Goal: Communication & Community: Answer question/provide support

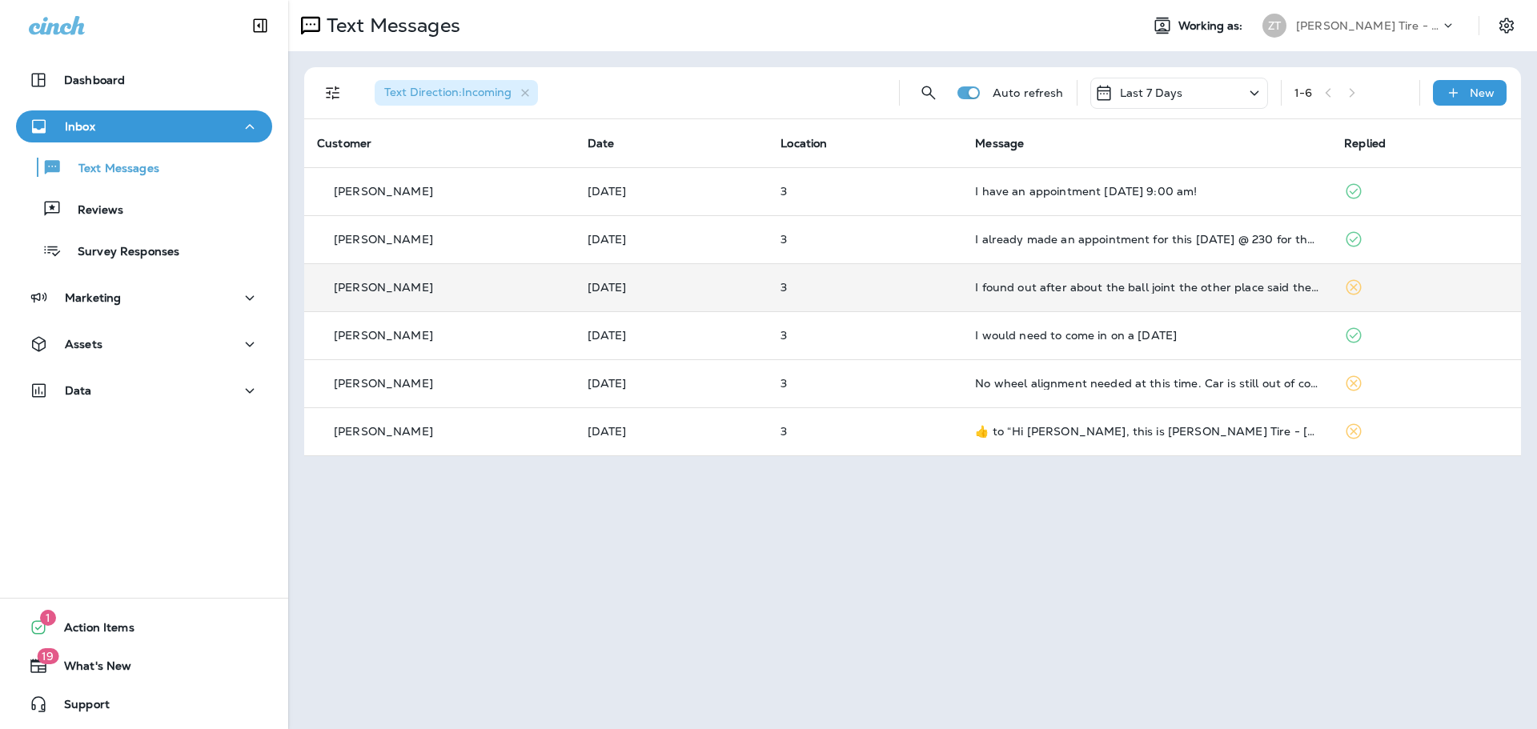
click at [482, 293] on div "[PERSON_NAME]" at bounding box center [439, 287] width 245 height 17
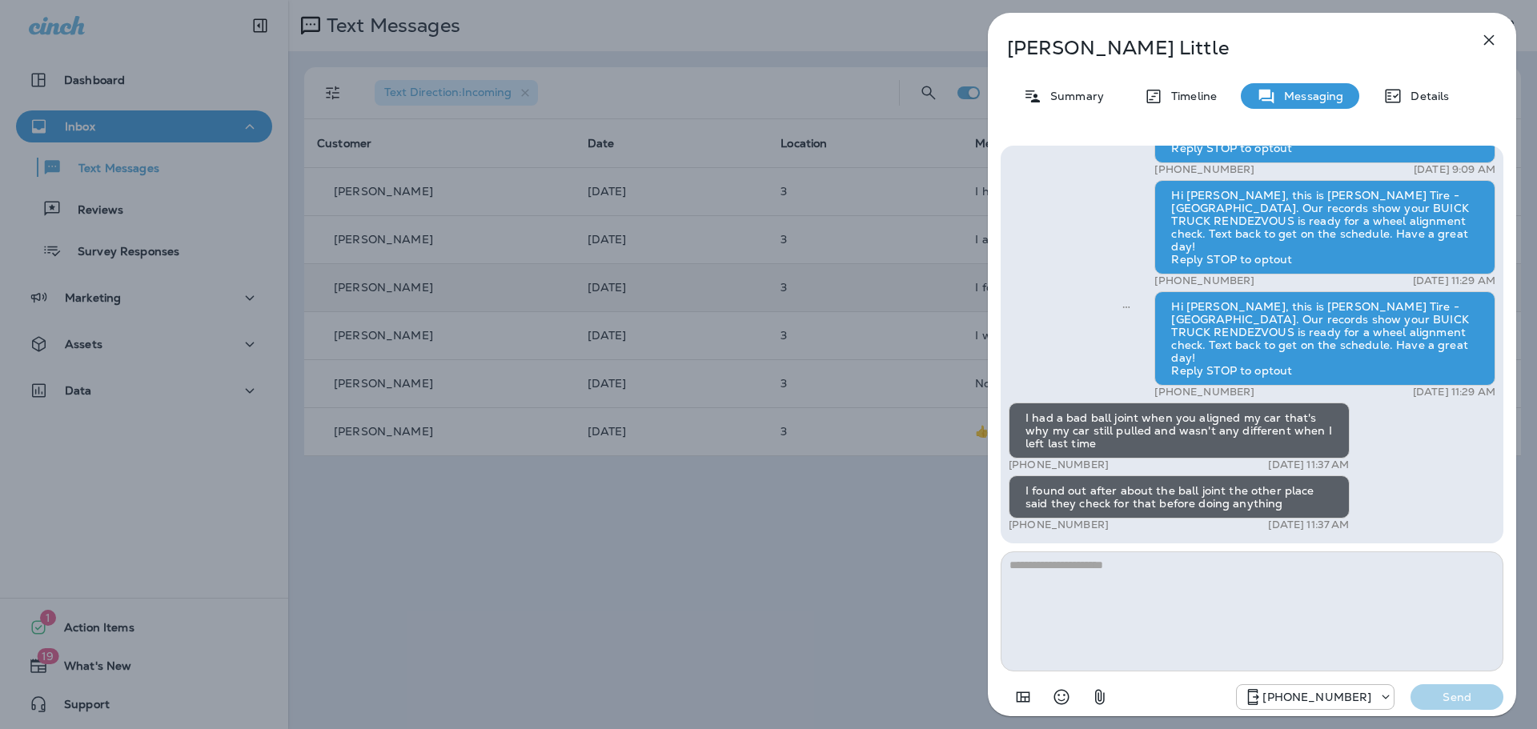
click at [1488, 38] on icon "button" at bounding box center [1489, 40] width 10 height 10
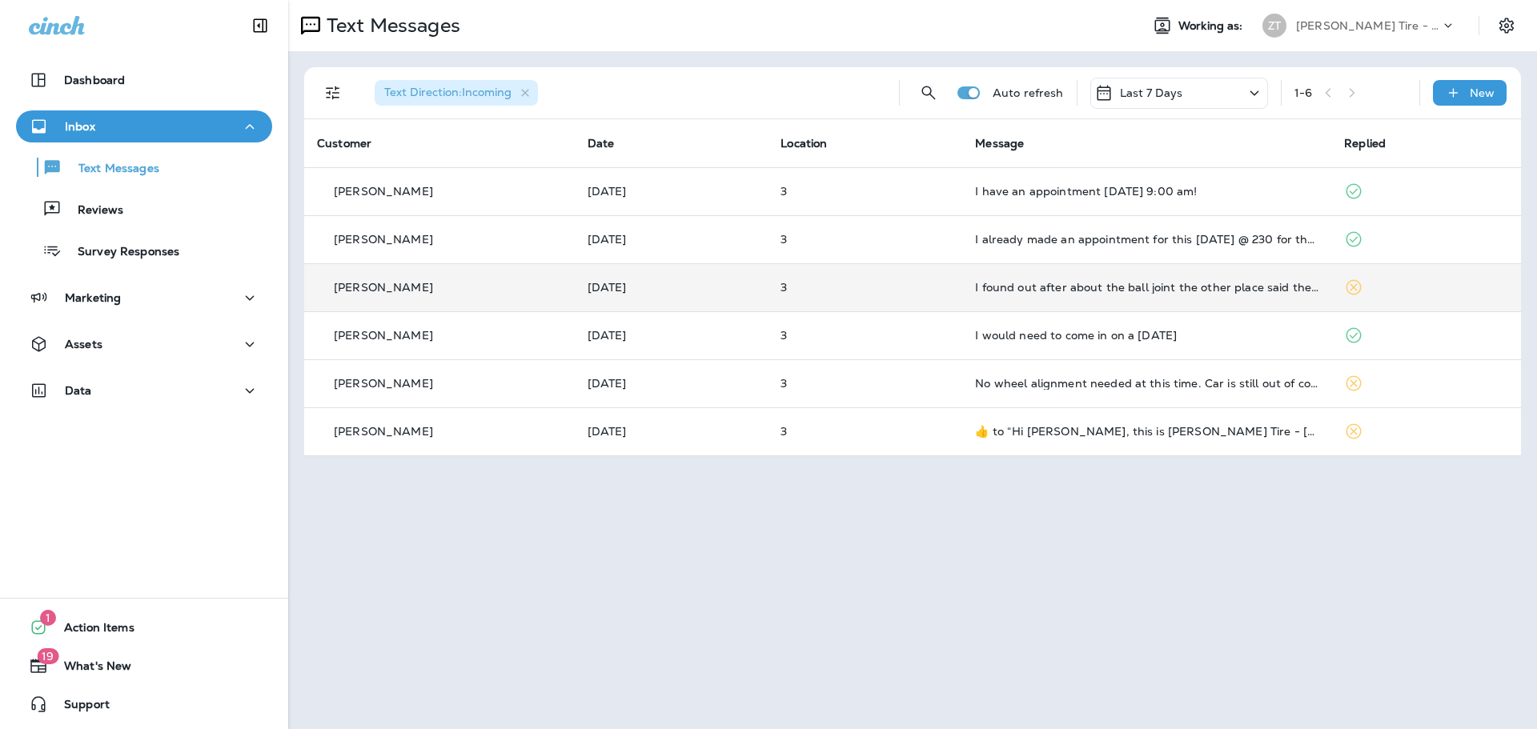
click at [1419, 29] on p "[PERSON_NAME] Tire - [GEOGRAPHIC_DATA]" at bounding box center [1368, 25] width 144 height 13
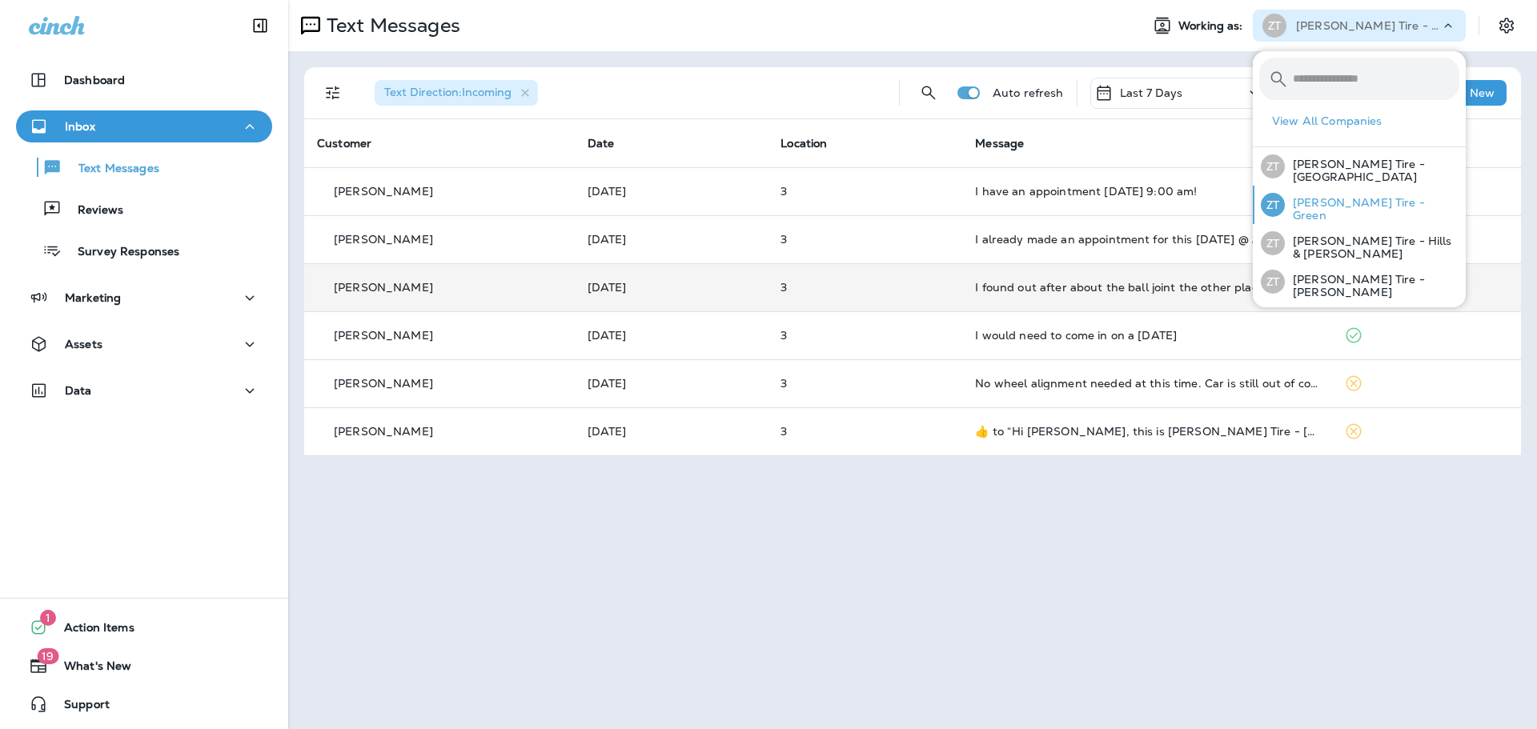
click at [1343, 204] on p "Ziegler Tire - Green" at bounding box center [1372, 209] width 175 height 26
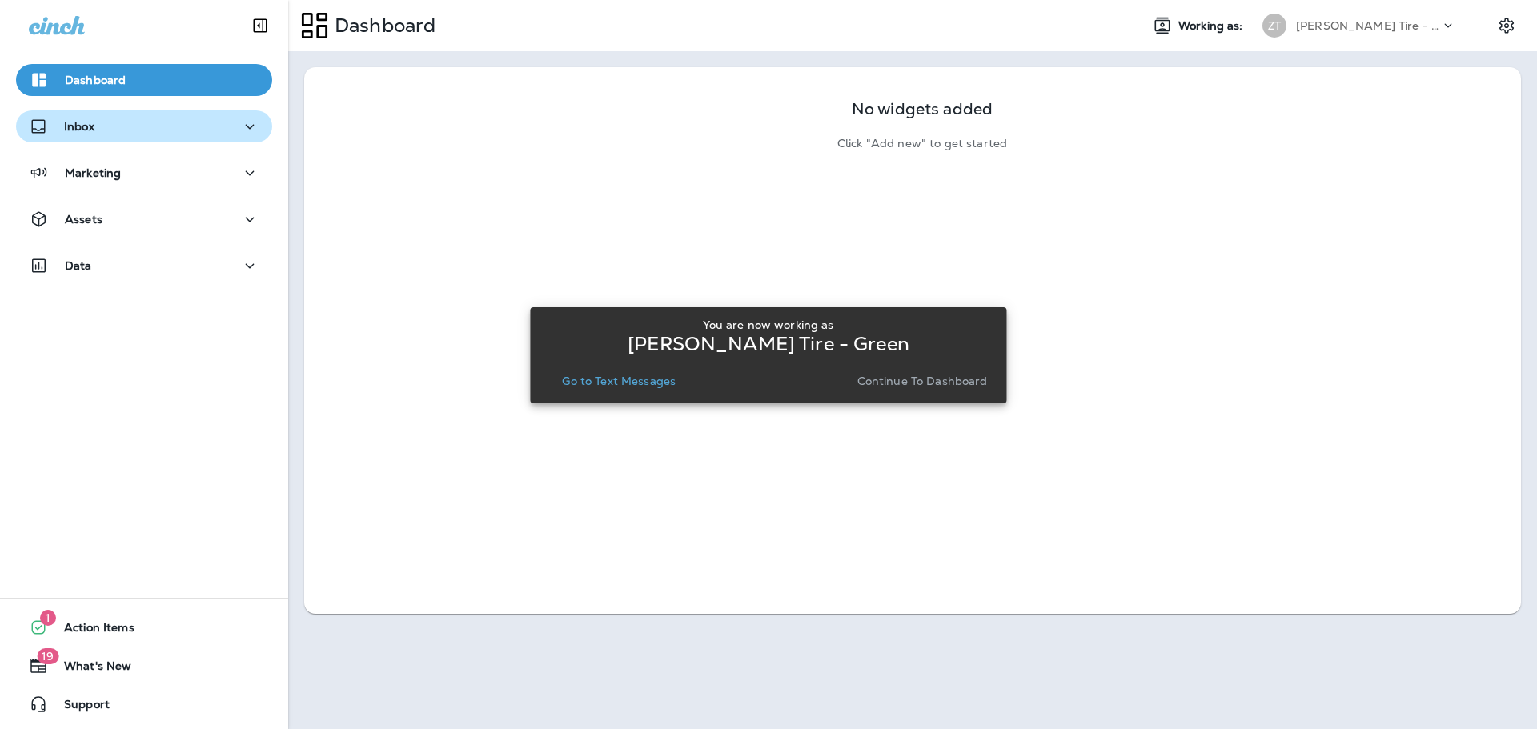
click at [247, 118] on icon "button" at bounding box center [249, 127] width 19 height 20
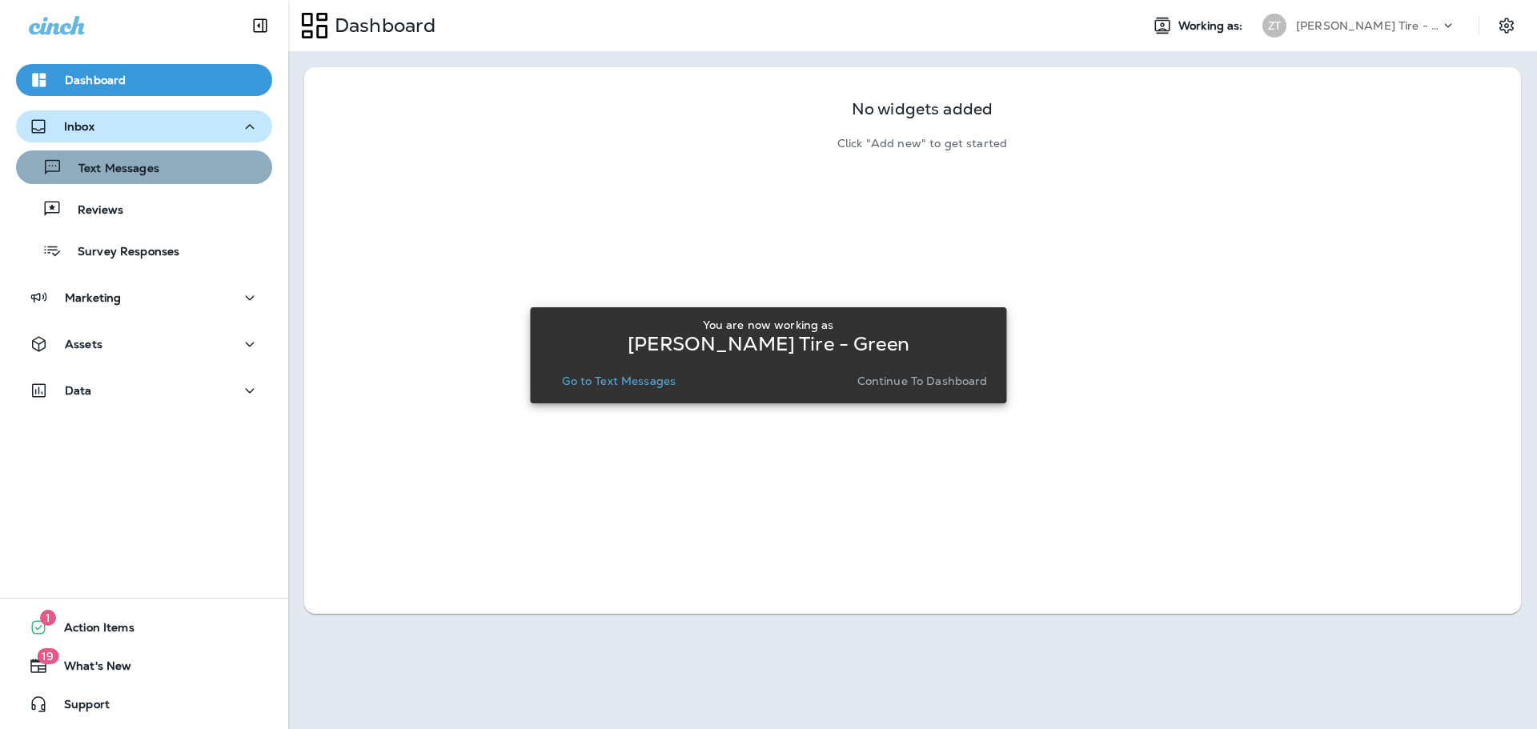
click at [218, 165] on div "Text Messages" at bounding box center [143, 167] width 243 height 24
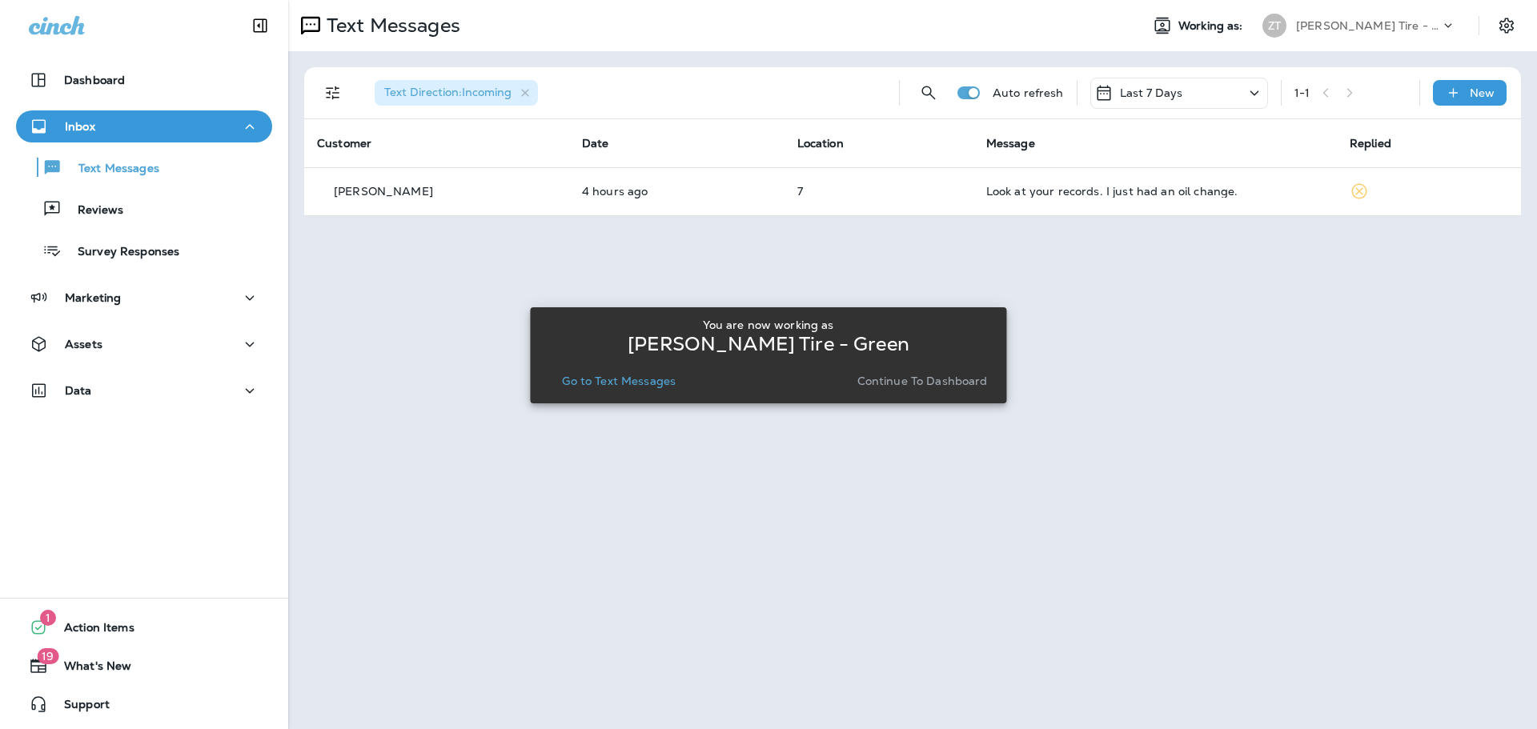
click at [943, 179] on div "You are now working as Ziegler Tire - Green Go to Text Messages Continue to Das…" at bounding box center [768, 355] width 476 height 710
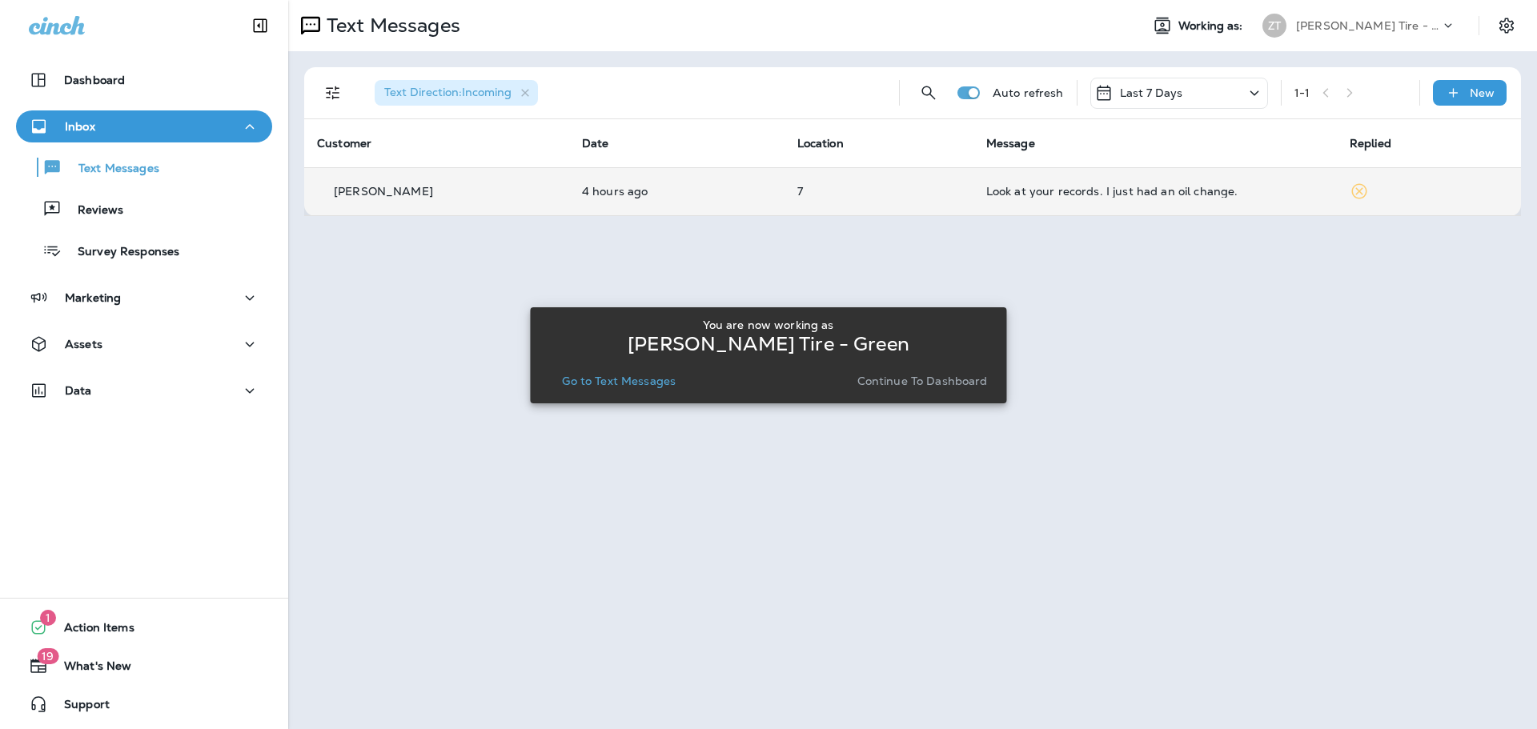
click at [393, 179] on td "Tino Mollica" at bounding box center [436, 191] width 265 height 48
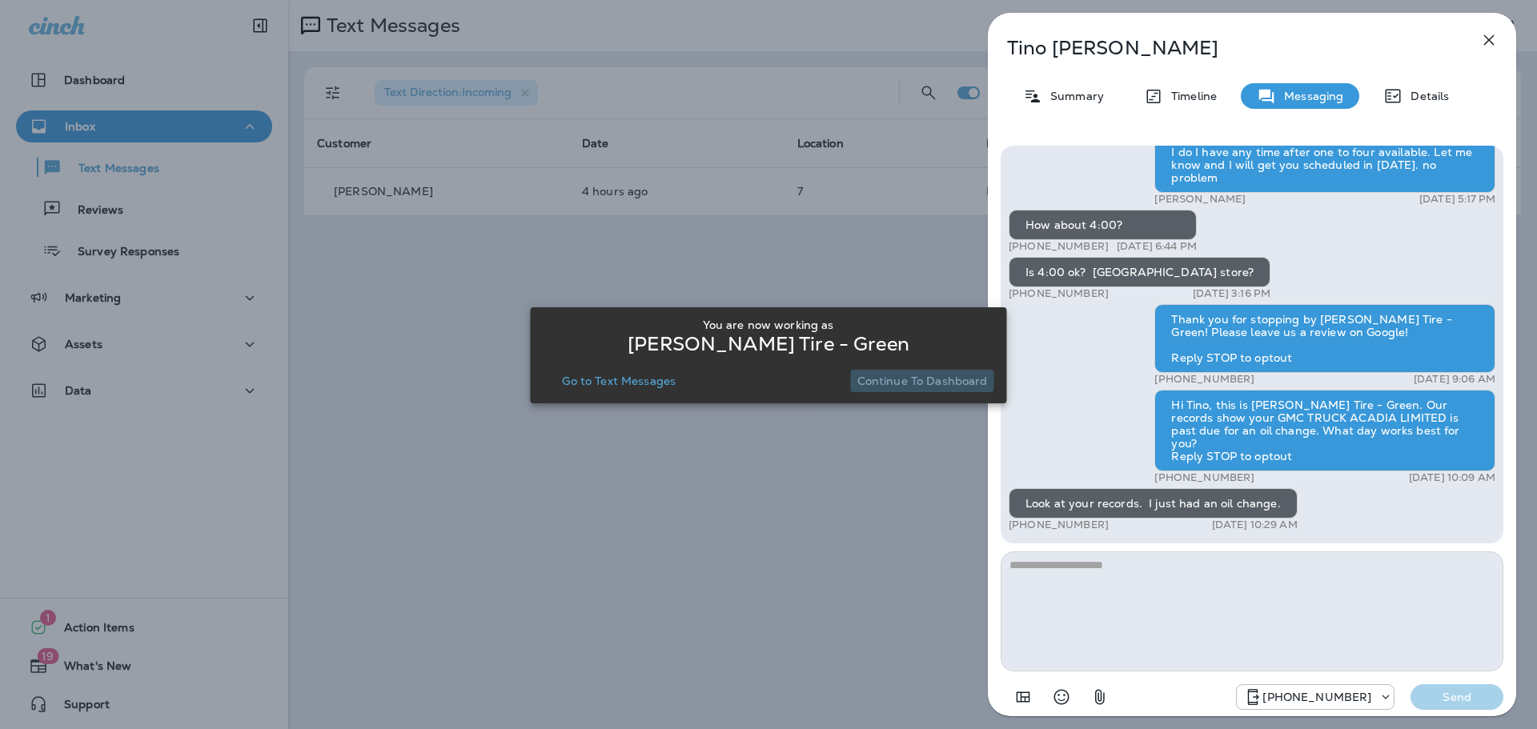
click at [966, 383] on p "Continue to Dashboard" at bounding box center [922, 381] width 131 height 13
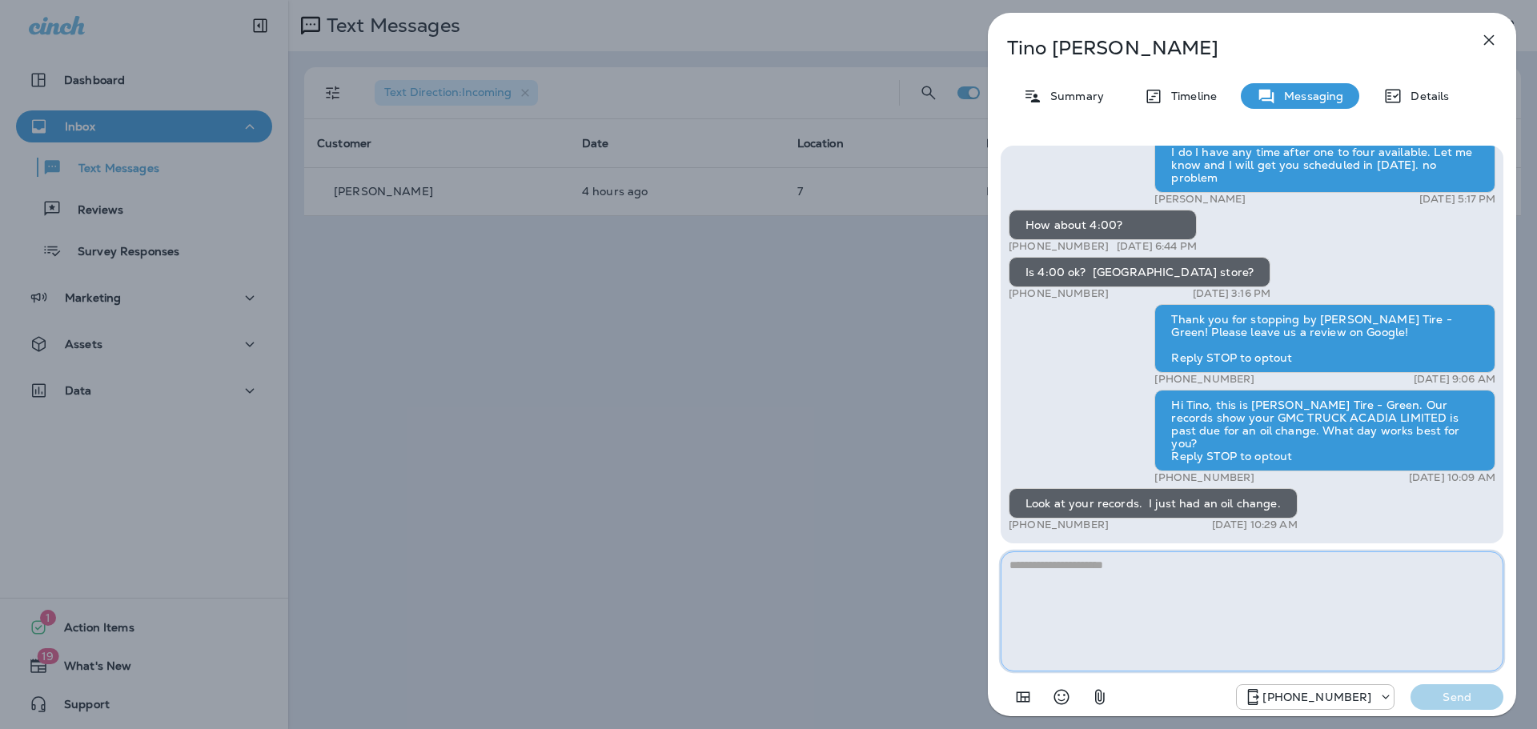
click at [1154, 604] on textarea at bounding box center [1252, 612] width 503 height 120
type textarea "*"
click at [1055, 562] on textarea "**********" at bounding box center [1252, 612] width 503 height 120
click at [1176, 571] on textarea "**********" at bounding box center [1252, 612] width 503 height 120
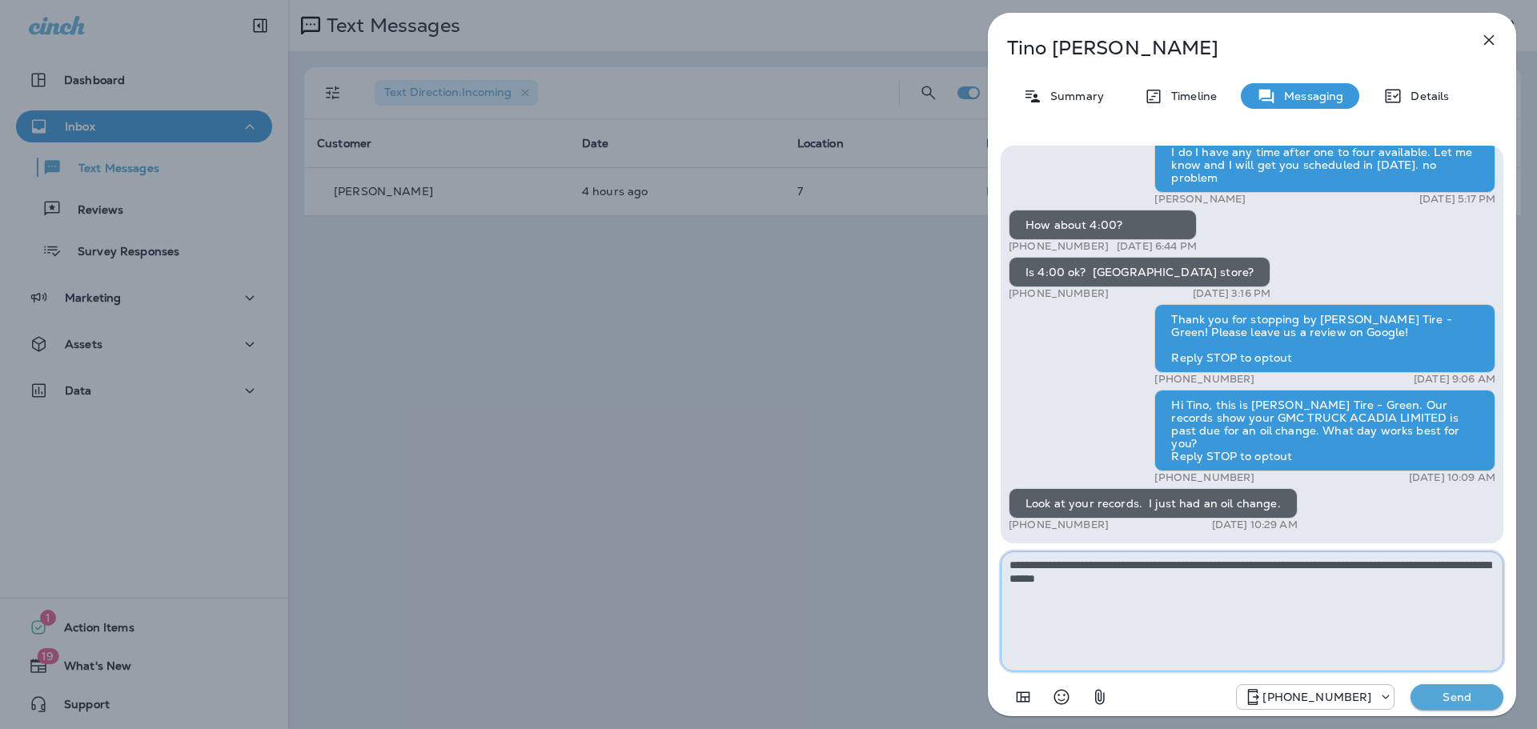
type textarea "**********"
click at [1463, 701] on p "Send" at bounding box center [1457, 697] width 67 height 14
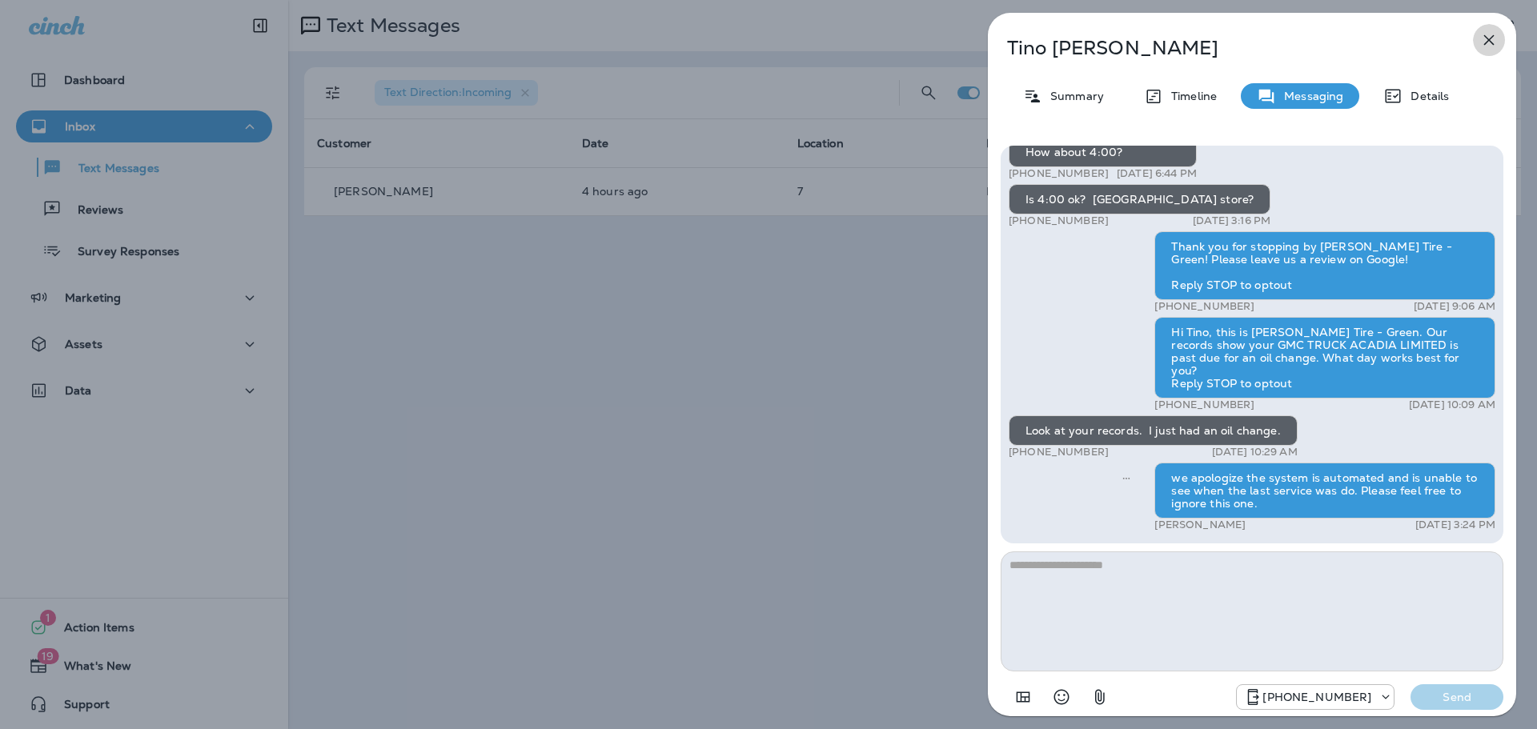
click at [1500, 40] on button "button" at bounding box center [1489, 40] width 32 height 32
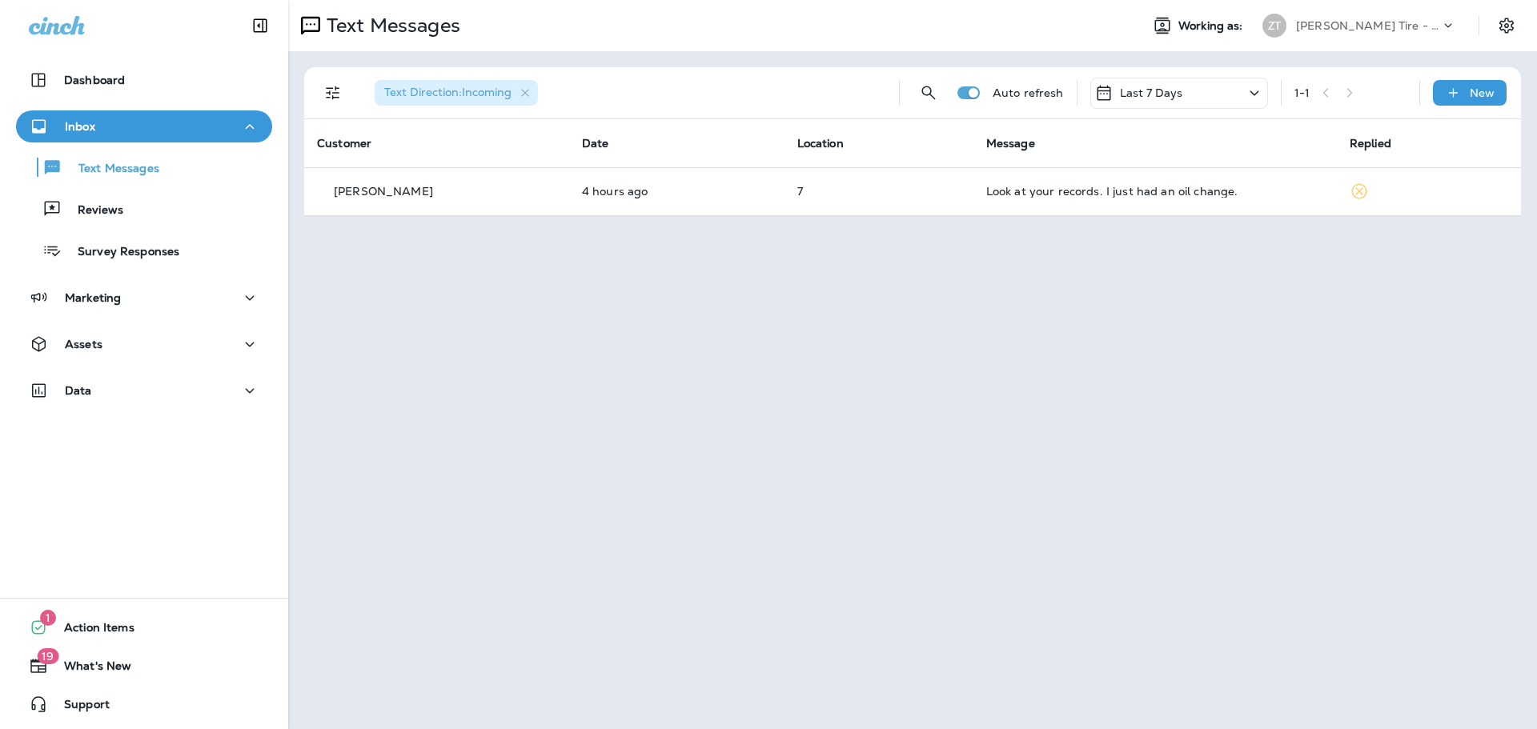
click at [1362, 30] on p "Ziegler Tire - Green" at bounding box center [1368, 25] width 144 height 13
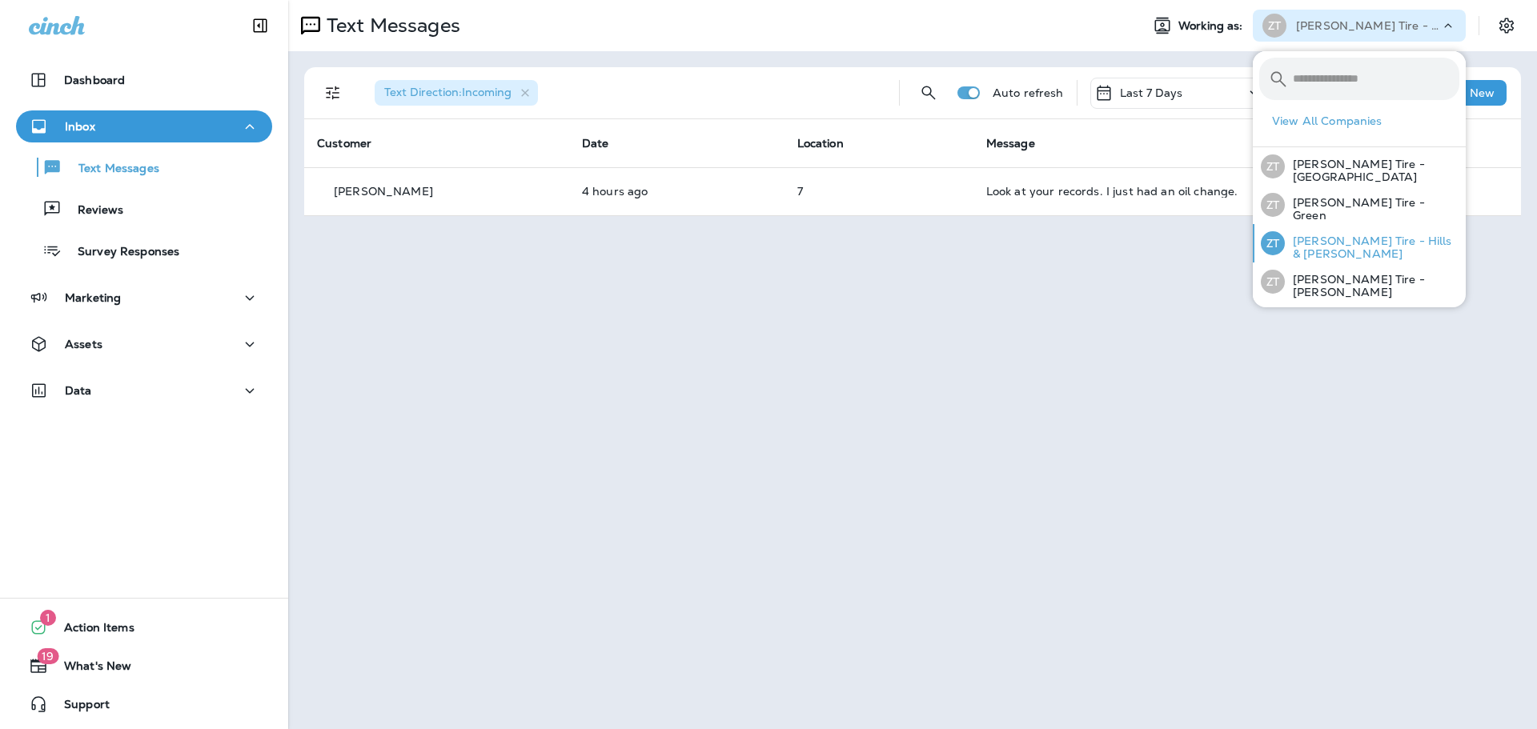
click at [1336, 235] on div "ZT Ziegler Tire - Hills & Dale" at bounding box center [1360, 243] width 211 height 38
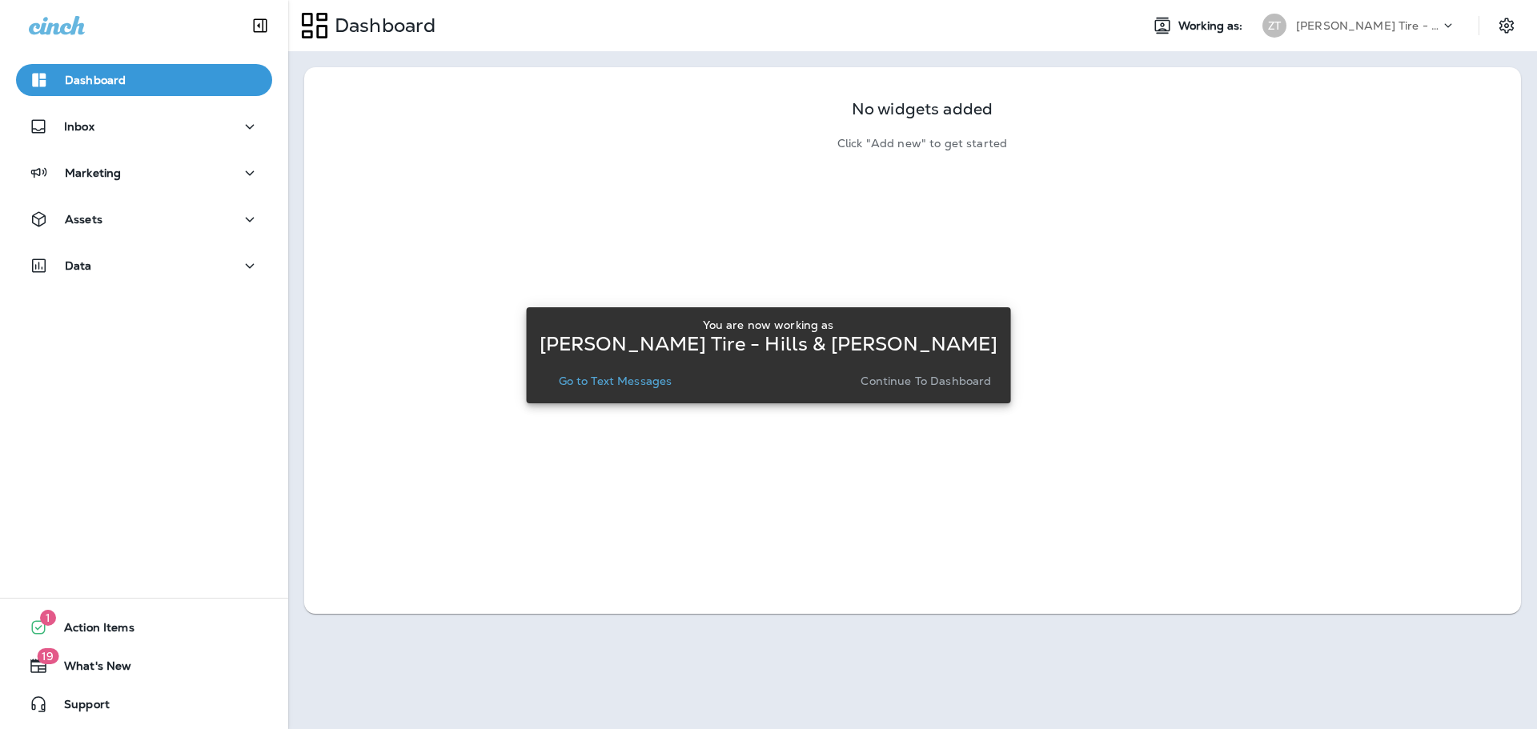
click at [673, 400] on div "You are now working as Ziegler Tire - Hills & Dale Go to Text Messages Continue…" at bounding box center [769, 355] width 484 height 96
click at [659, 387] on p "Go to Text Messages" at bounding box center [616, 381] width 114 height 13
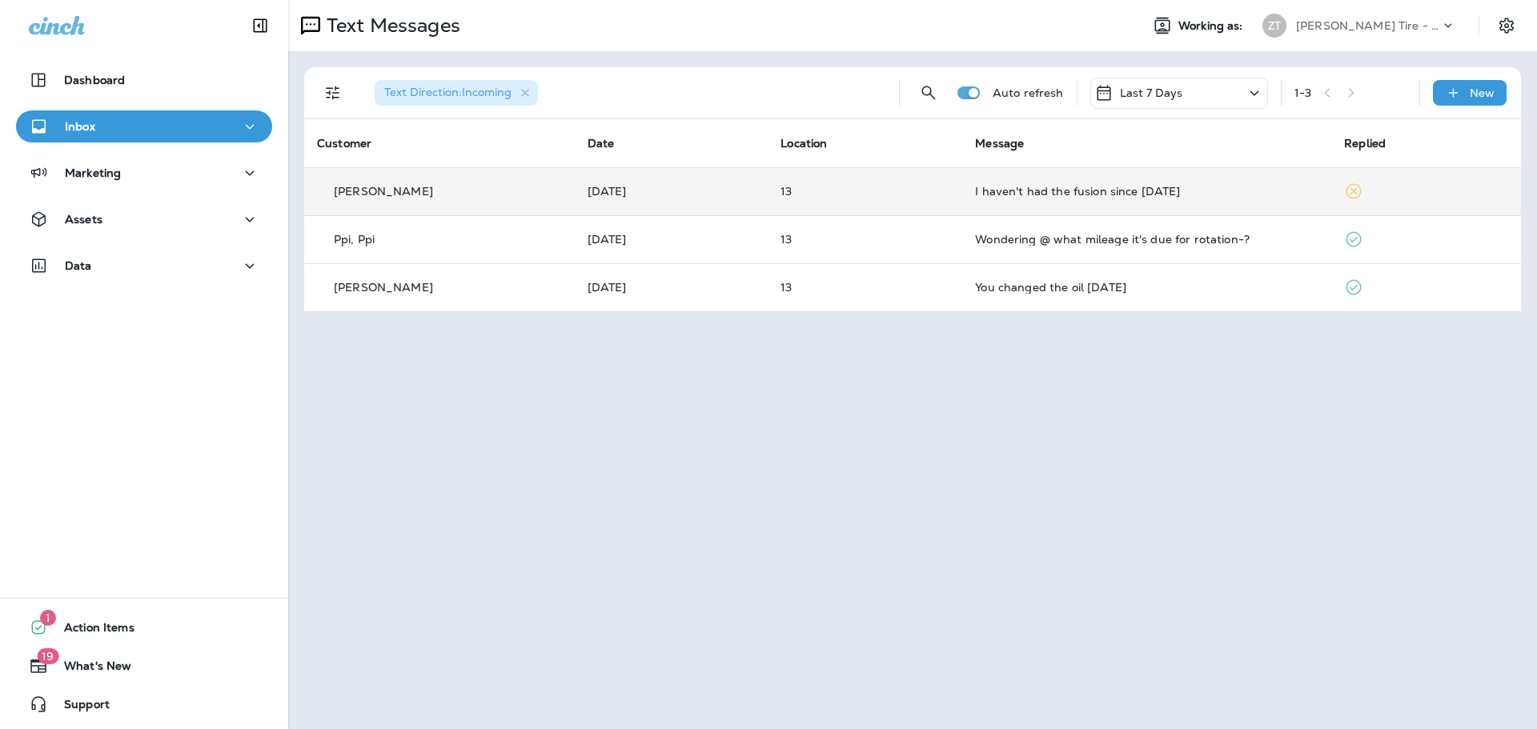
click at [435, 202] on td "Kayland Braholli" at bounding box center [439, 191] width 271 height 48
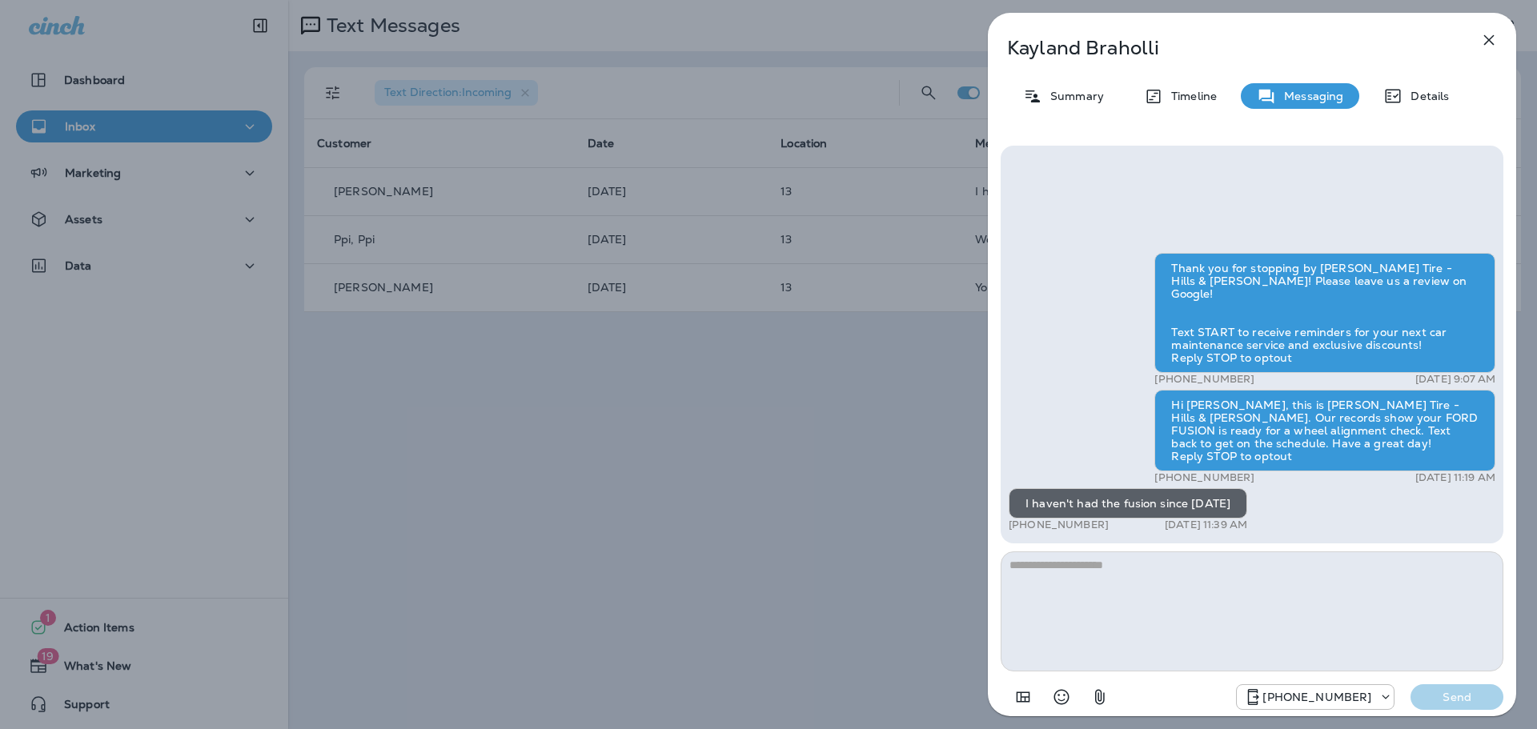
click at [1109, 567] on textarea at bounding box center [1252, 612] width 503 height 120
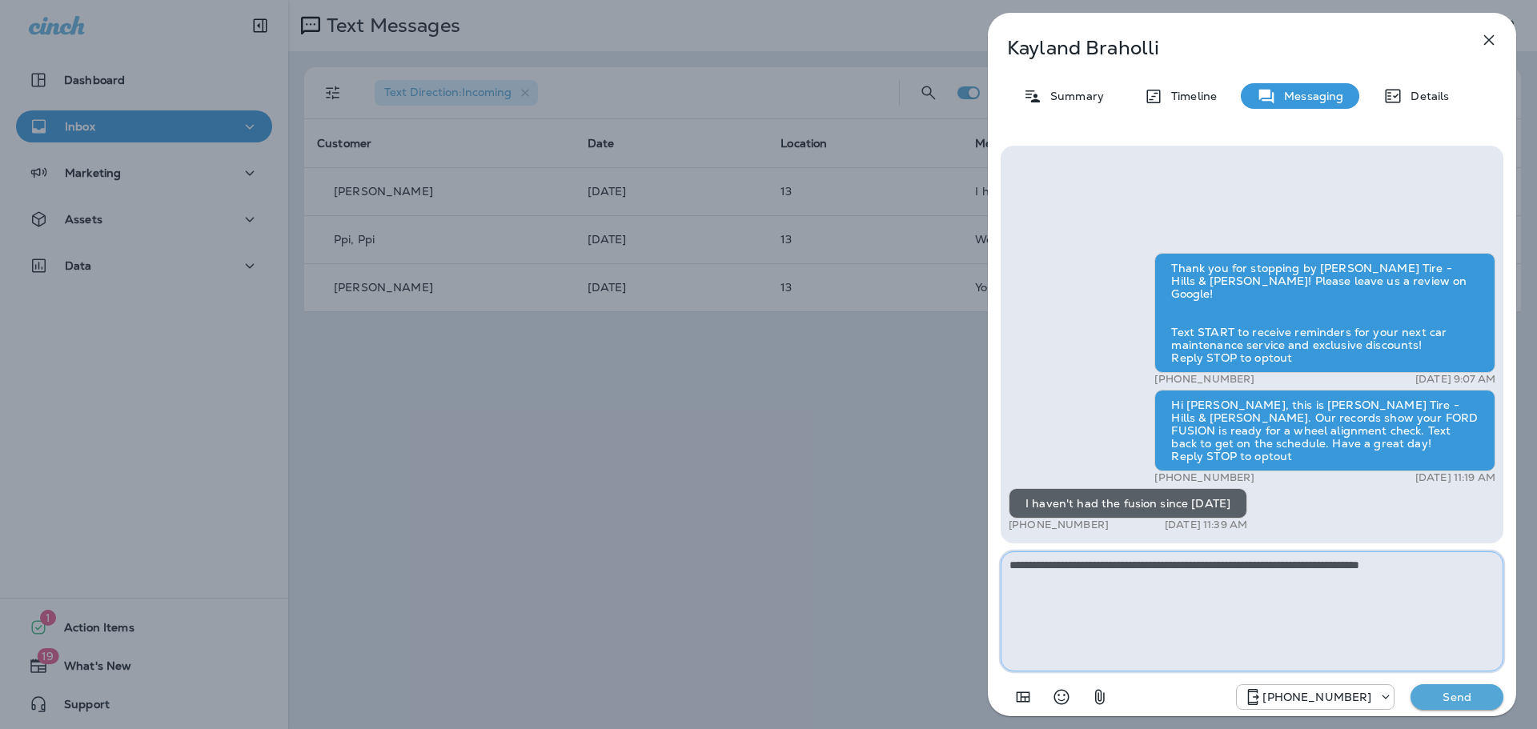
click at [1455, 562] on textarea "**********" at bounding box center [1252, 612] width 503 height 120
type textarea "**********"
click at [1442, 699] on p "Send" at bounding box center [1457, 697] width 67 height 14
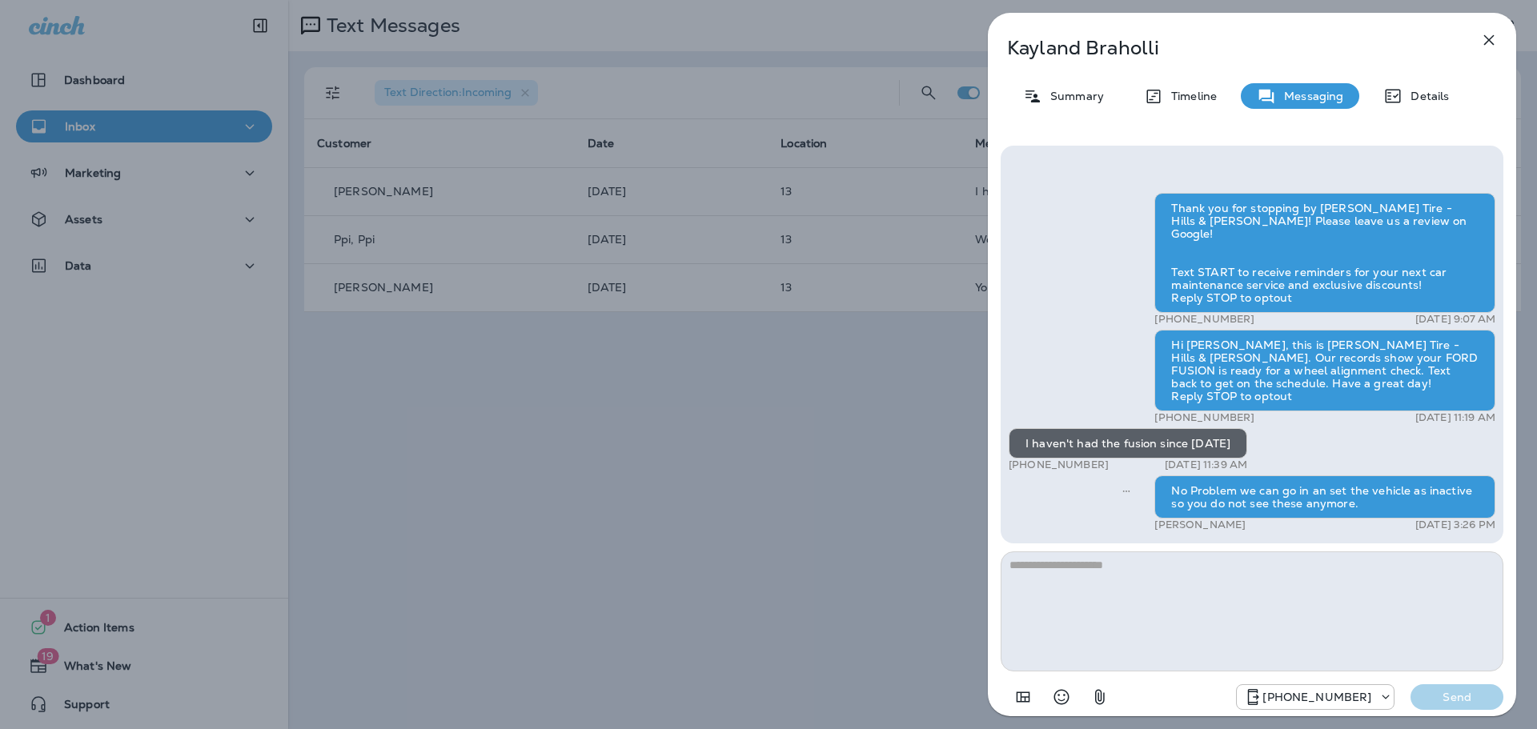
click at [1488, 31] on icon "button" at bounding box center [1489, 39] width 19 height 19
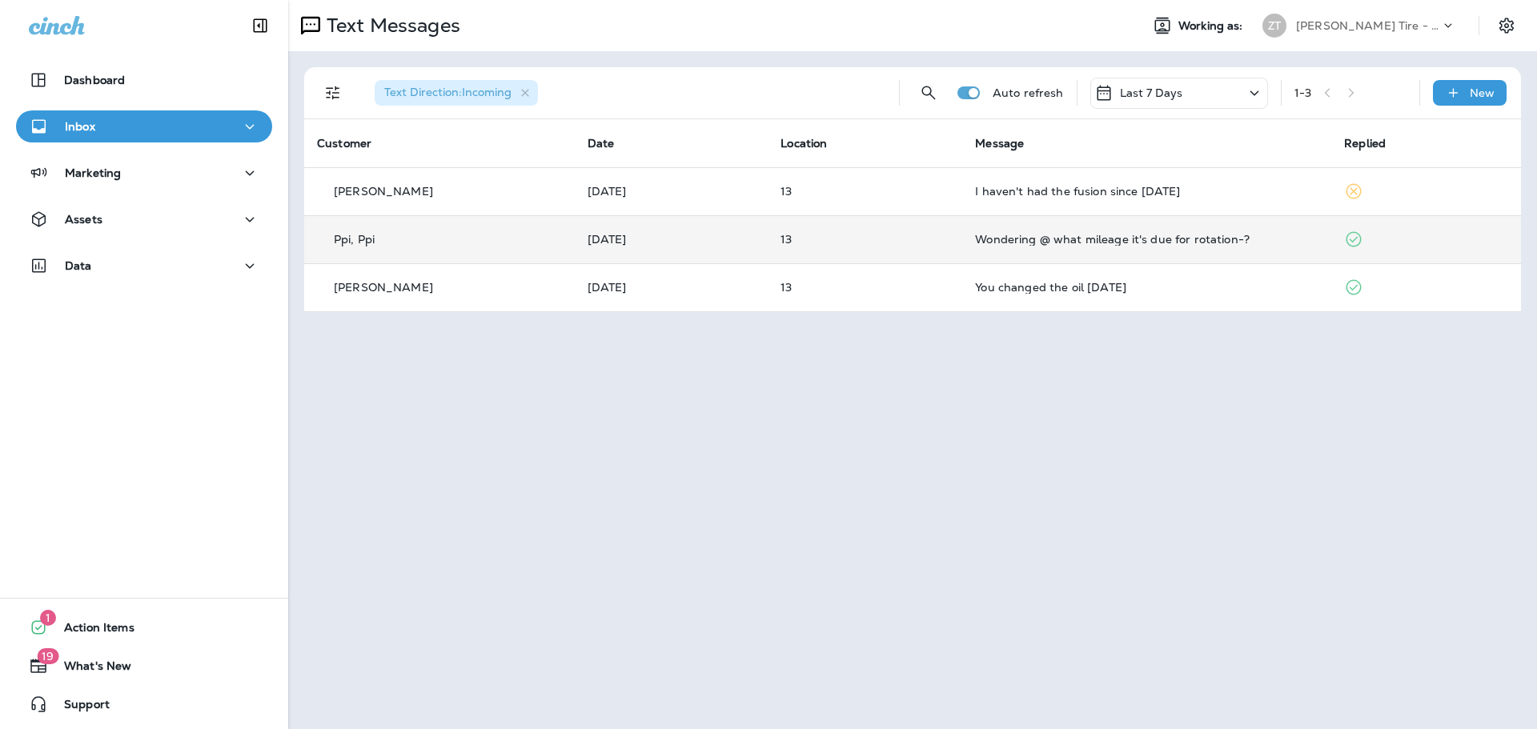
click at [459, 228] on td "Ppi, Ppi" at bounding box center [439, 239] width 271 height 48
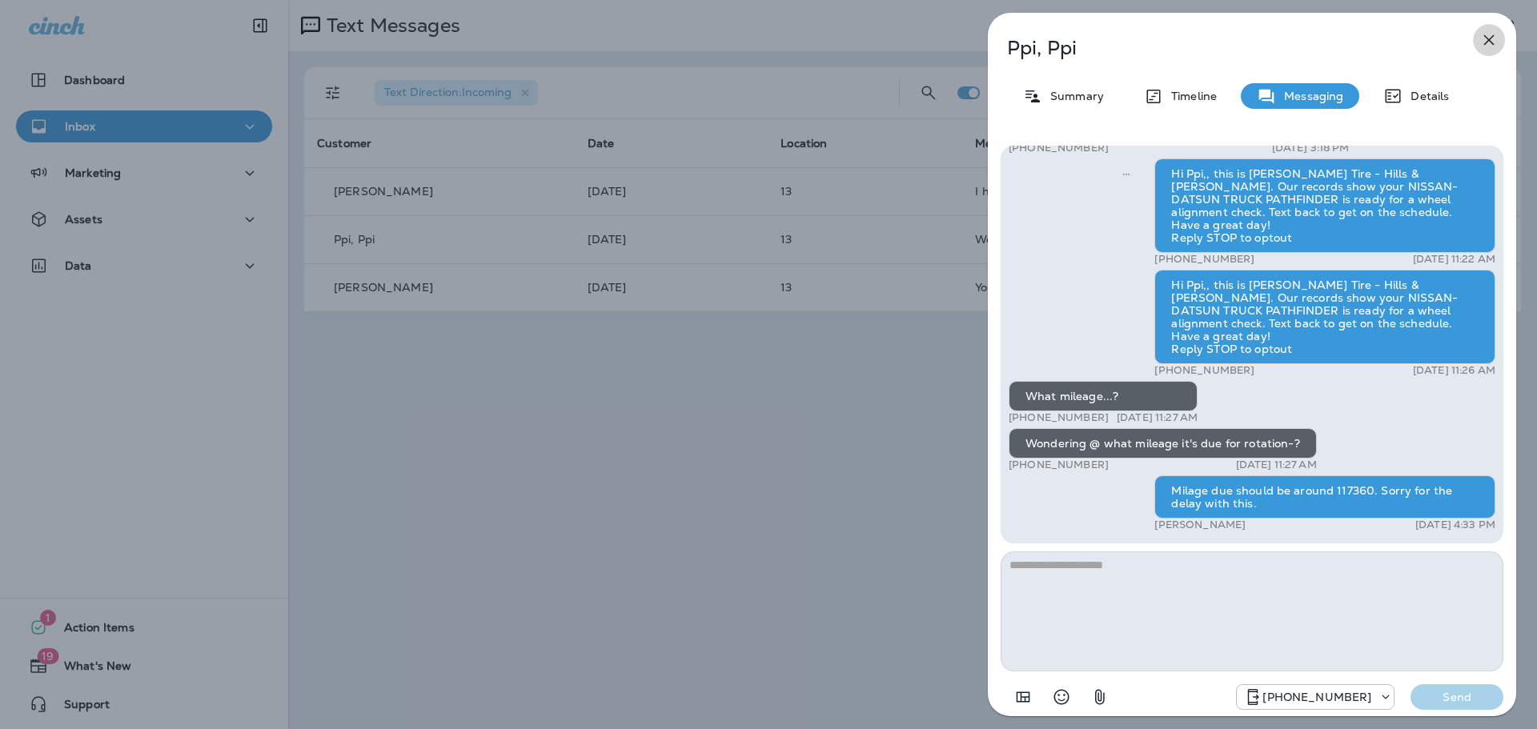
click at [1484, 43] on icon "button" at bounding box center [1489, 39] width 19 height 19
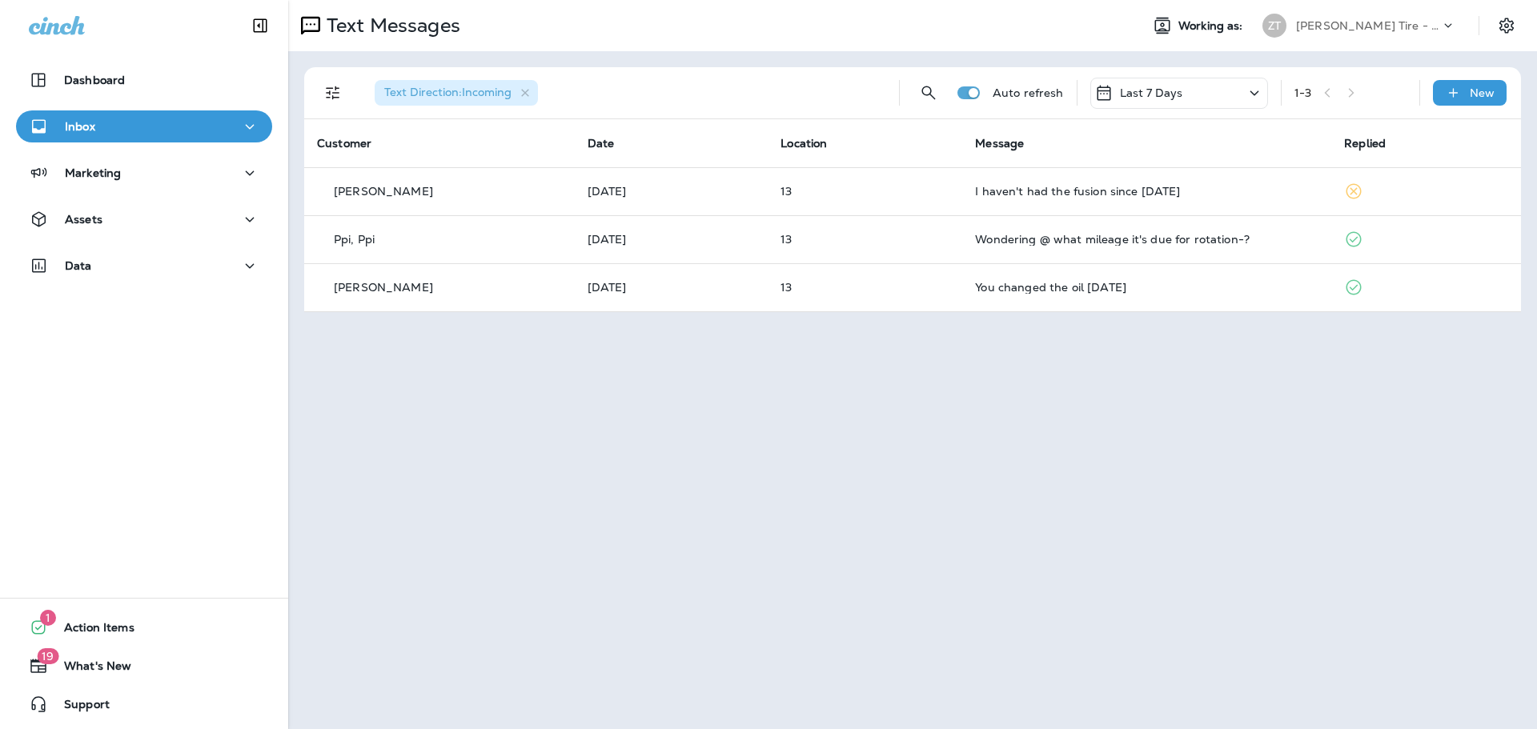
click at [1211, 90] on div "Last 7 Days" at bounding box center [1179, 93] width 178 height 31
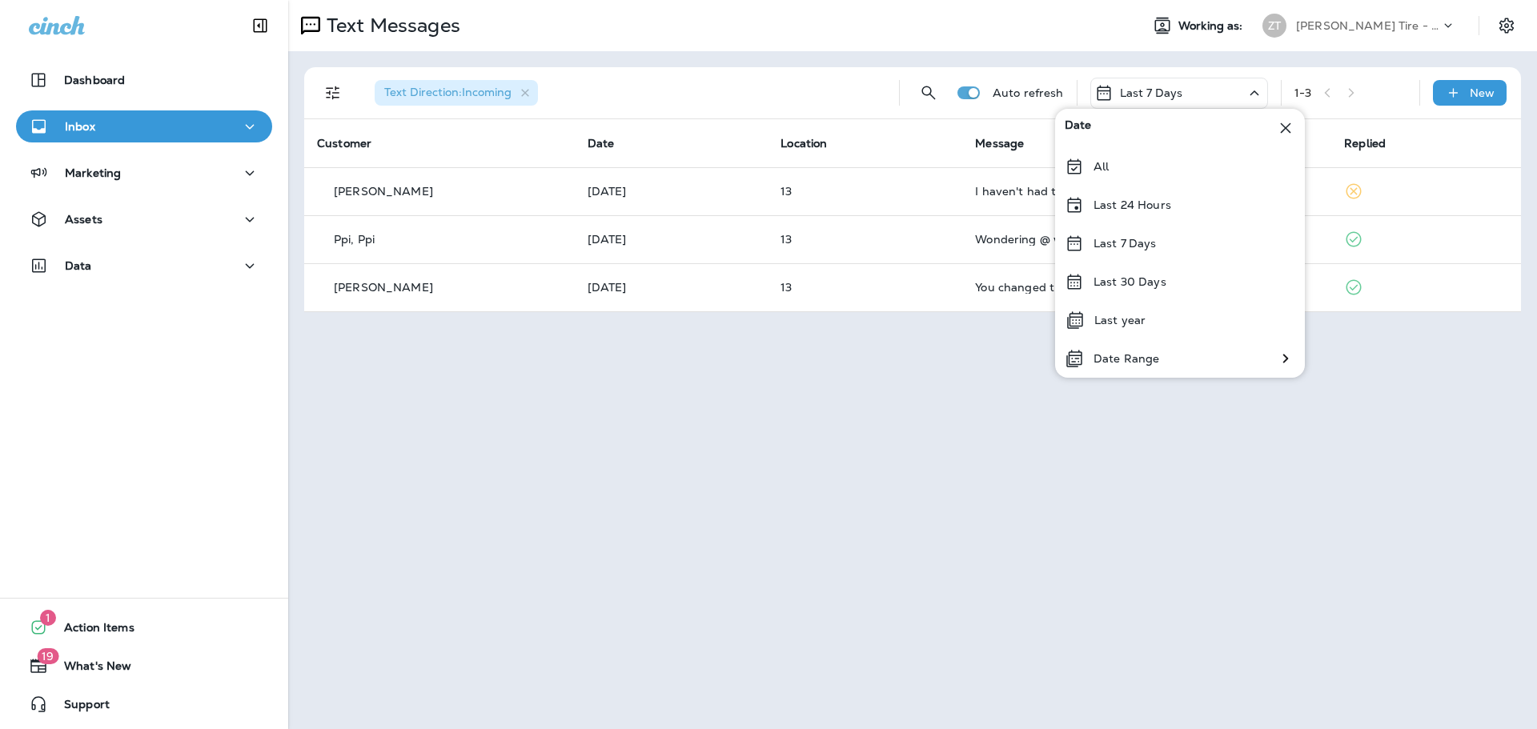
click at [1415, 33] on div "Ziegler Tire - Hills & Dale" at bounding box center [1368, 26] width 144 height 24
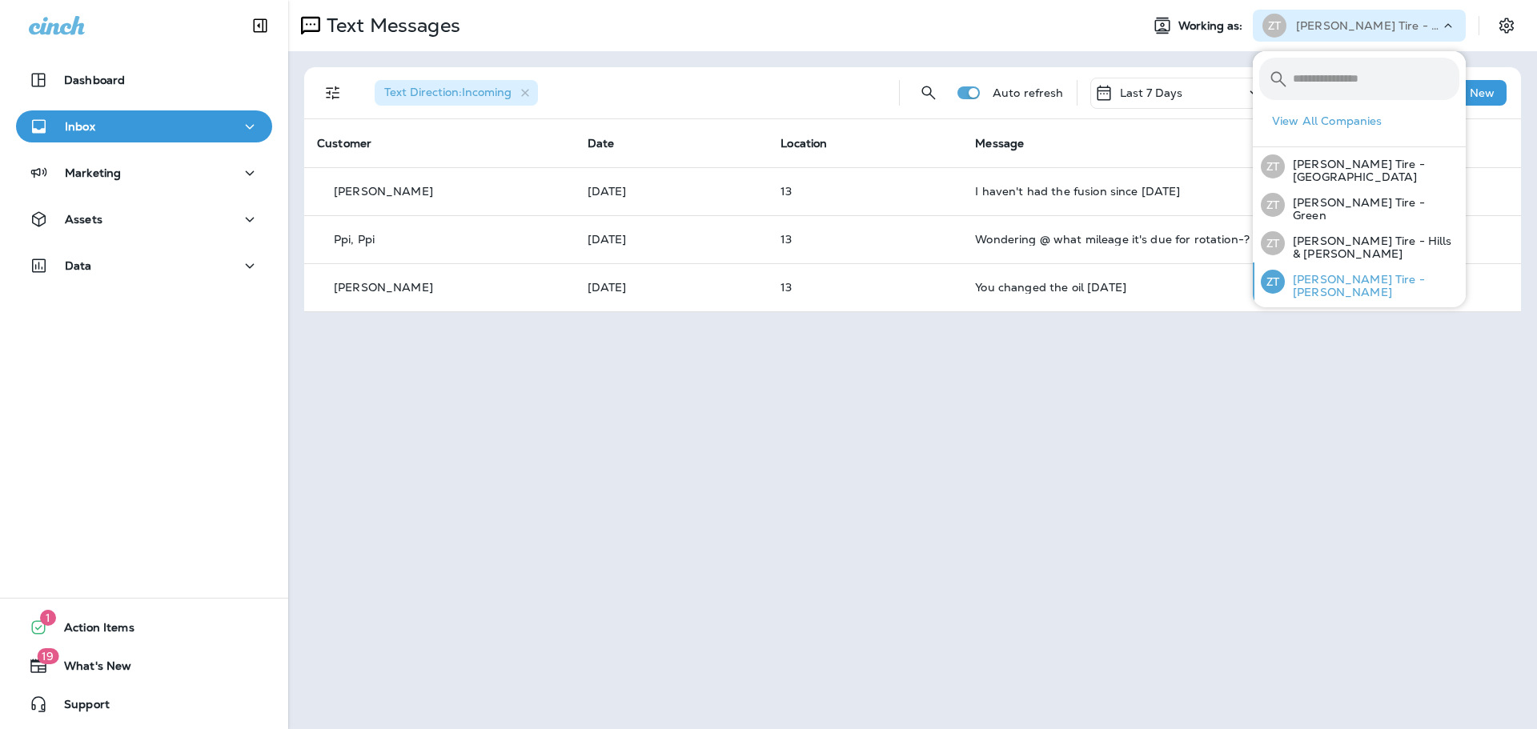
click at [1347, 273] on div "ZT Ziegler Tire - Whipple" at bounding box center [1360, 282] width 211 height 38
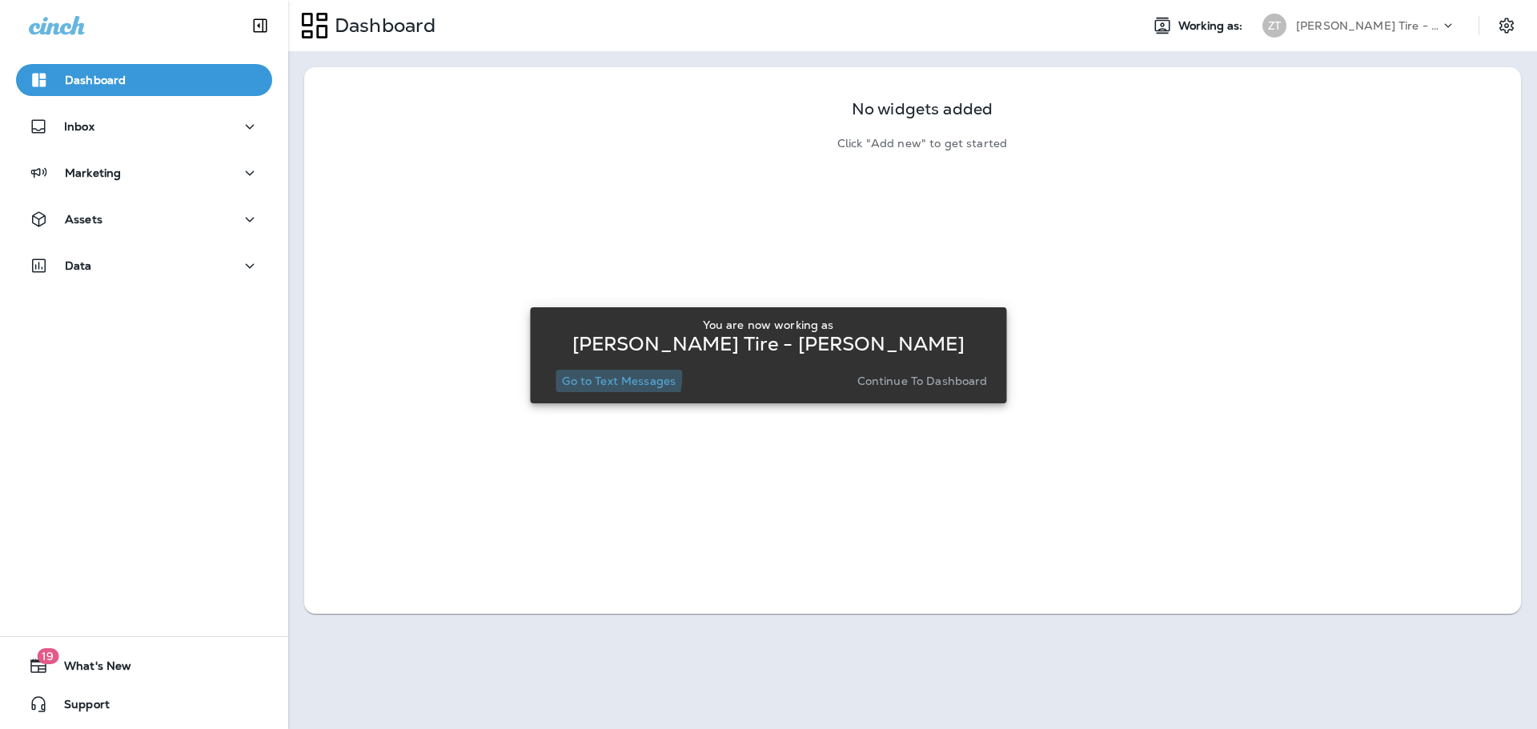
click at [605, 375] on p "Go to Text Messages" at bounding box center [619, 381] width 114 height 13
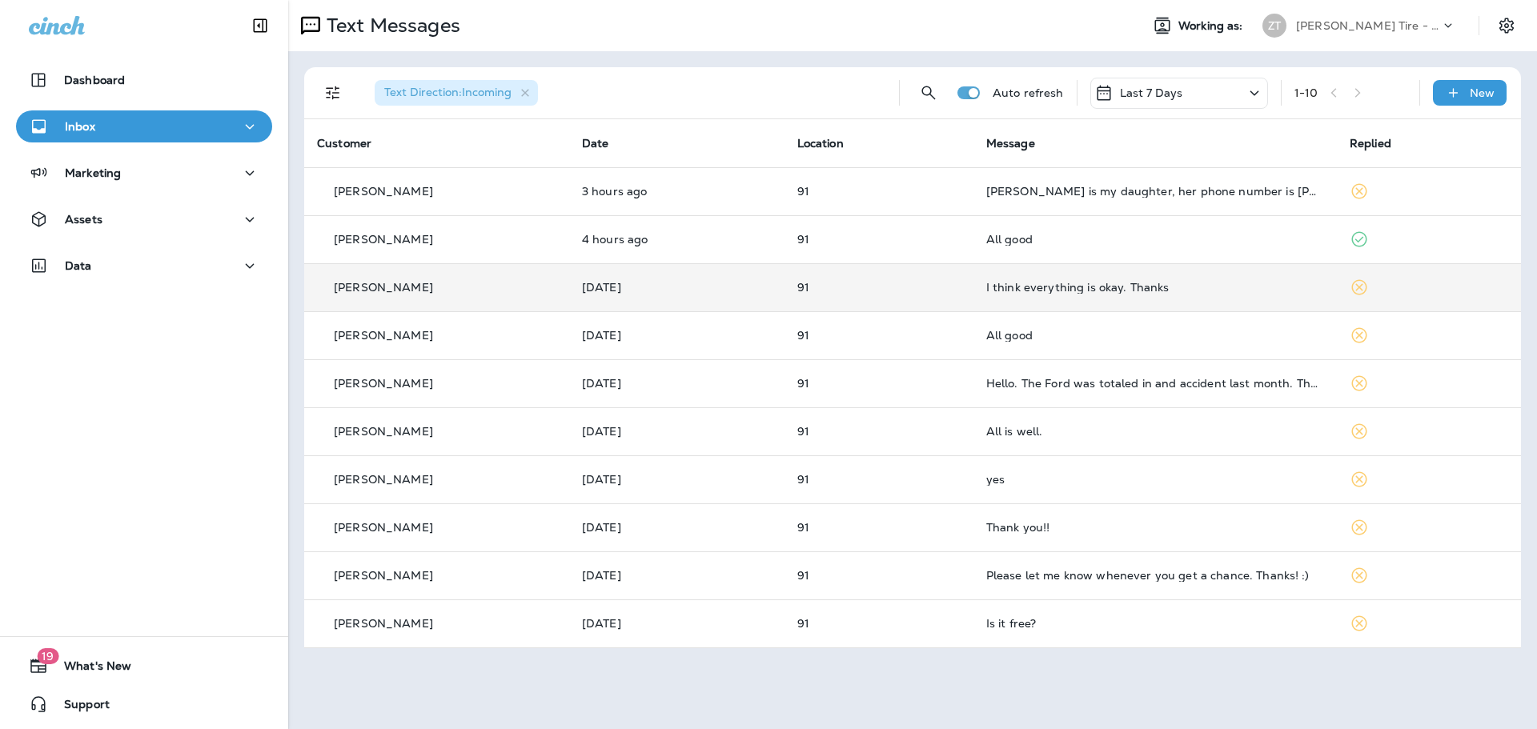
click at [539, 290] on div "Victoria Stevens" at bounding box center [436, 287] width 239 height 17
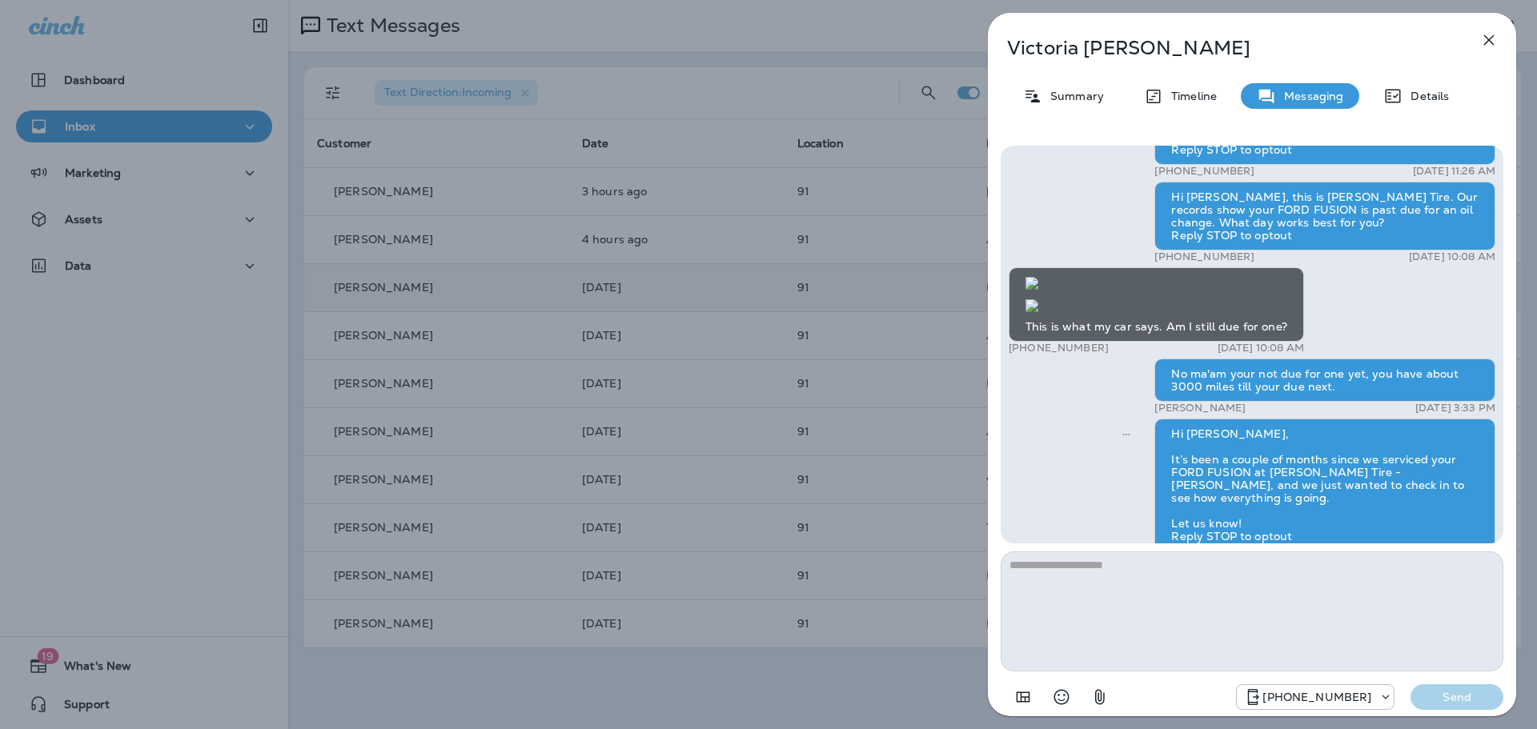
scroll to position [1, 0]
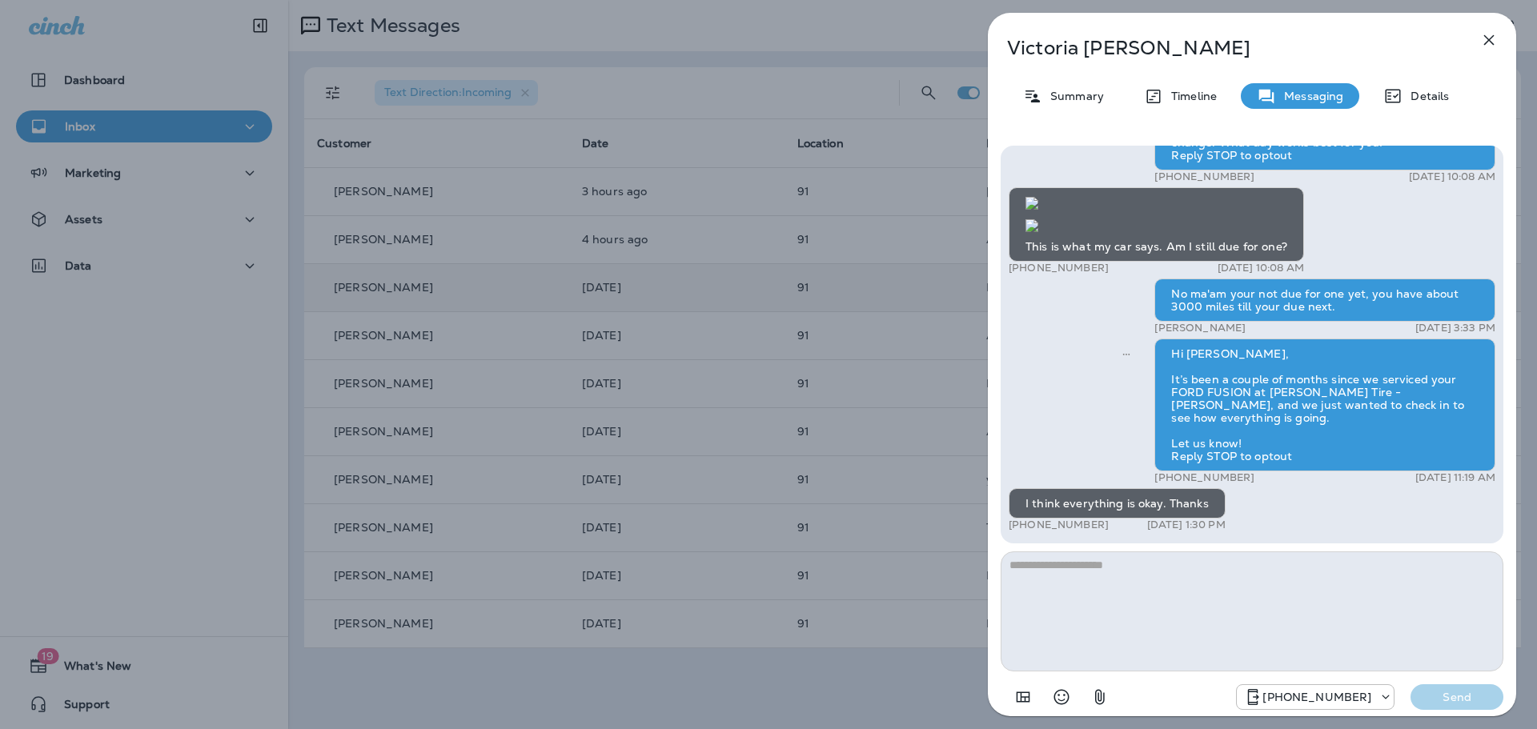
click at [1488, 50] on button "button" at bounding box center [1489, 40] width 32 height 32
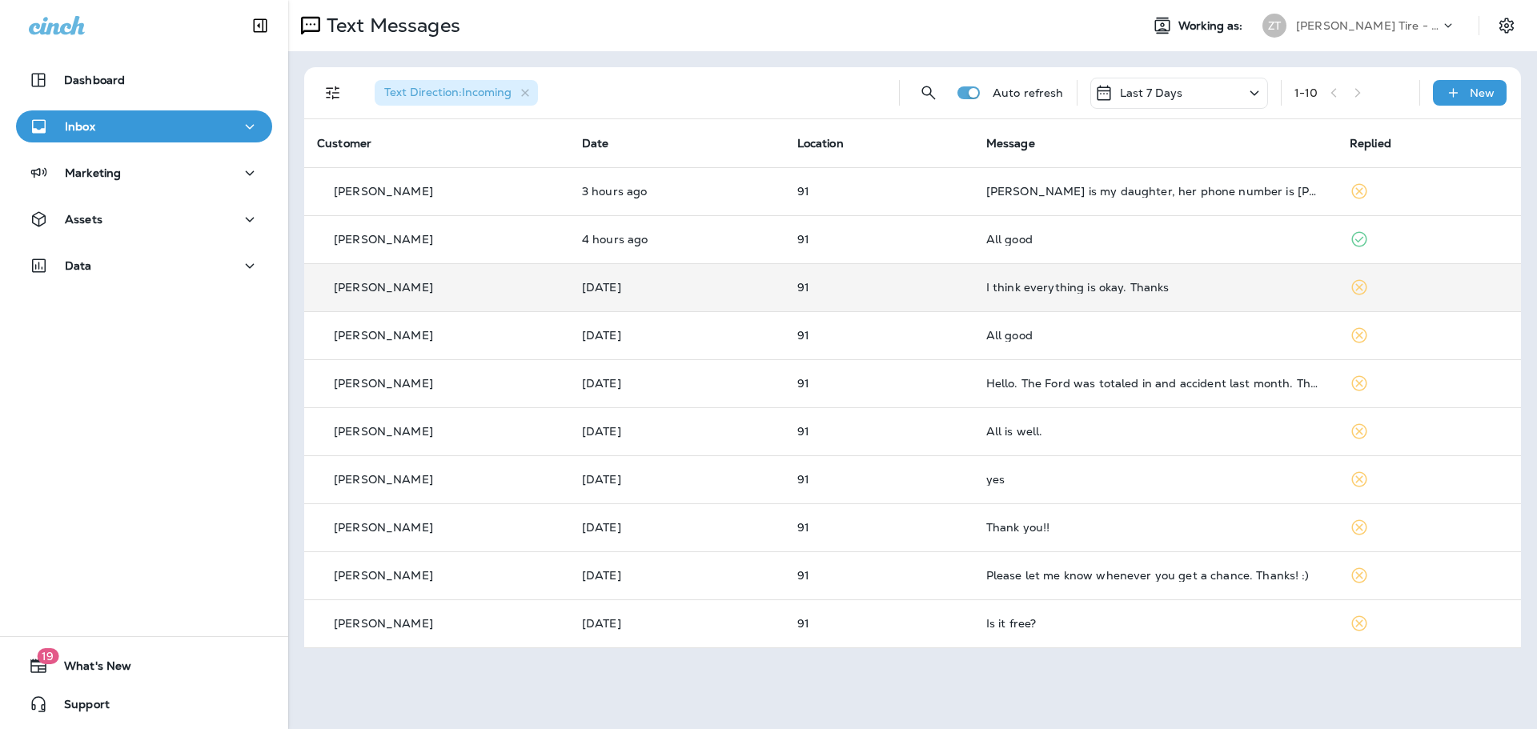
click at [897, 291] on p "91" at bounding box center [878, 287] width 163 height 13
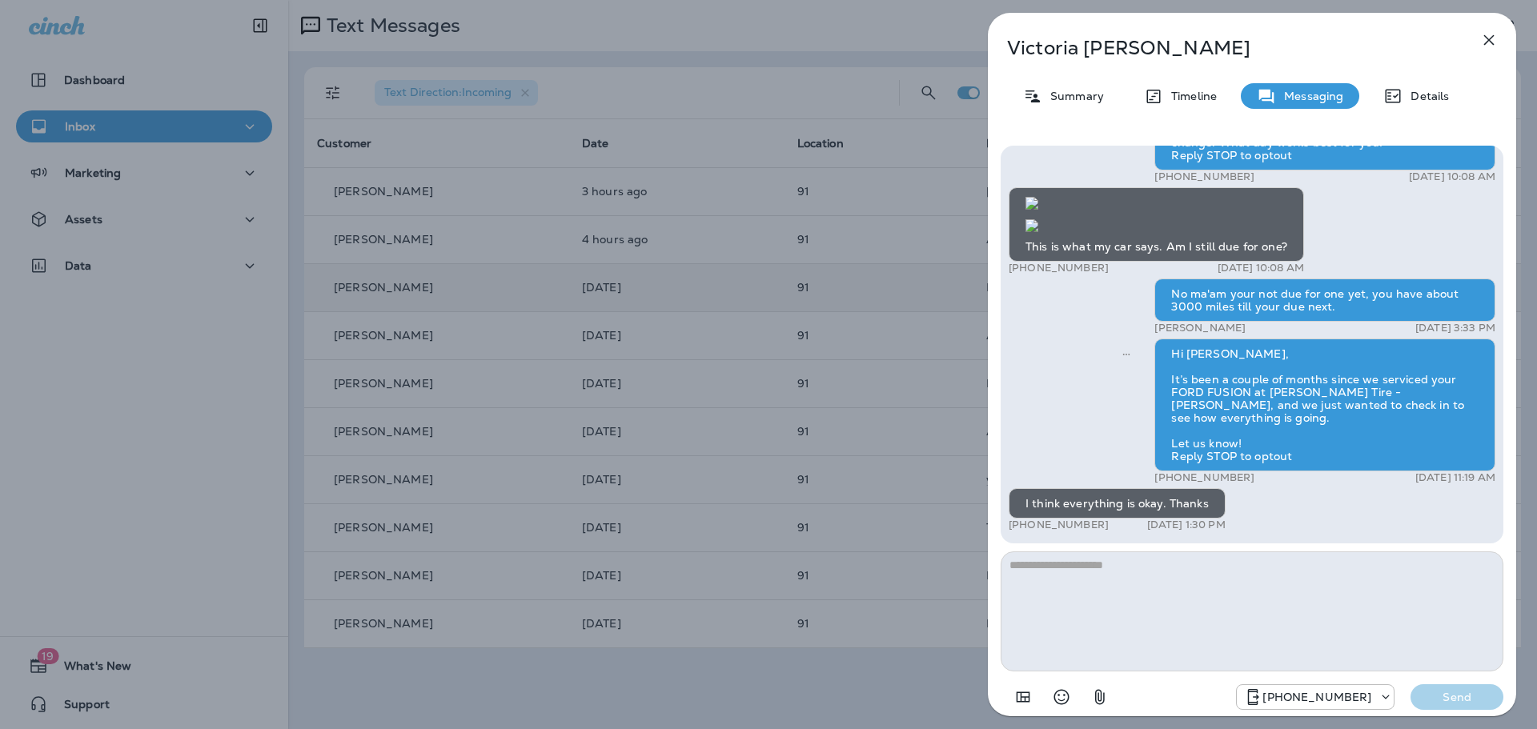
click at [1492, 44] on icon "button" at bounding box center [1489, 39] width 19 height 19
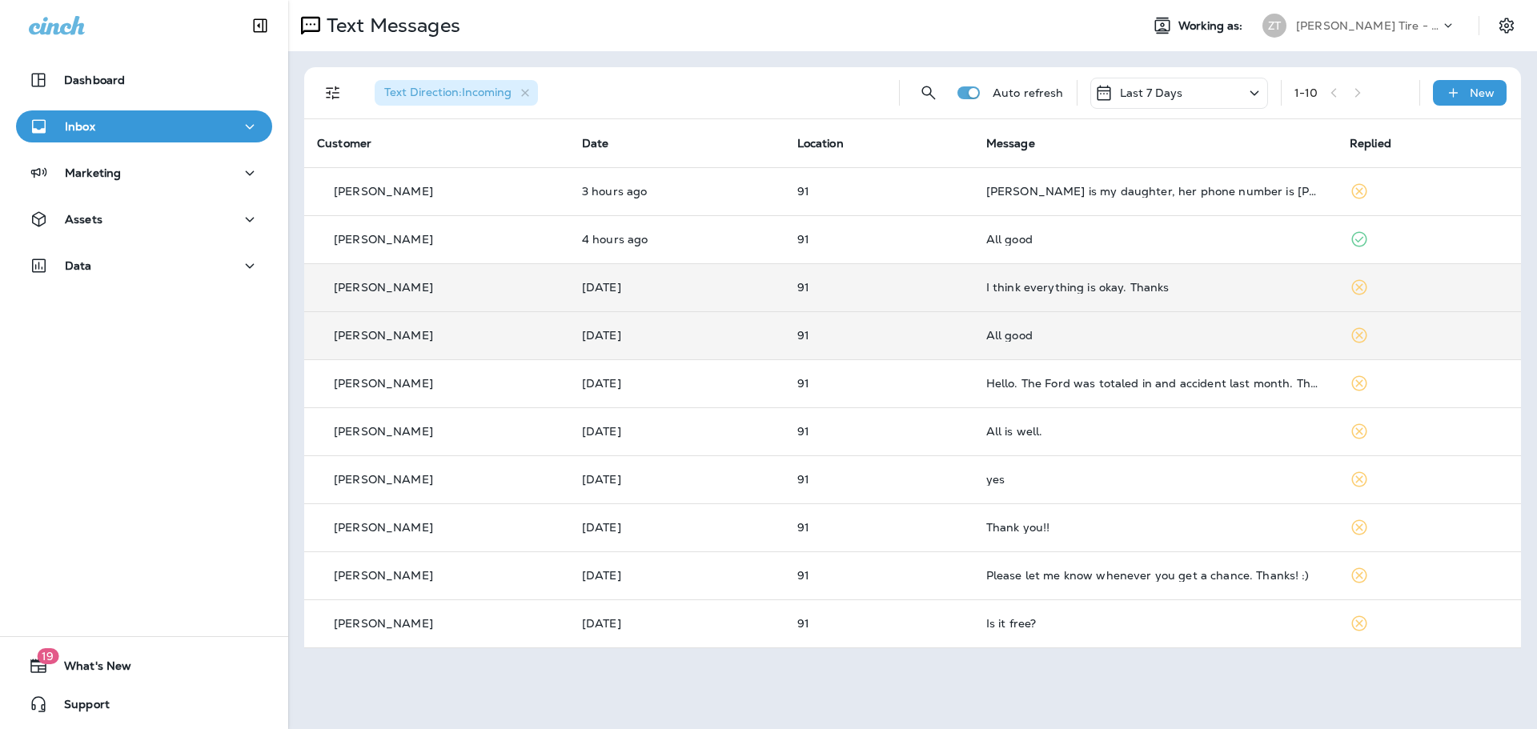
click at [772, 347] on td "Yesterday" at bounding box center [676, 335] width 215 height 48
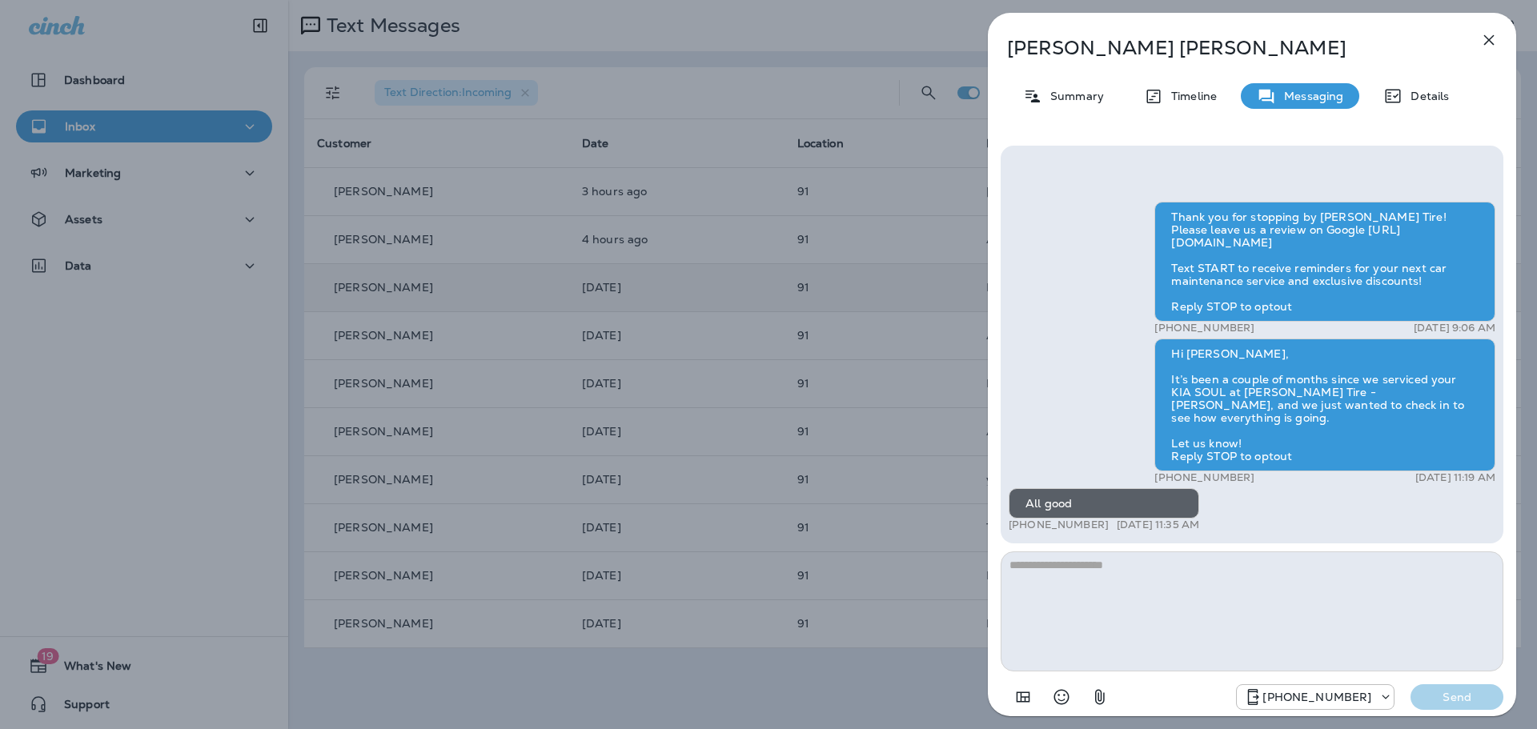
click at [1489, 39] on icon "button" at bounding box center [1489, 40] width 10 height 10
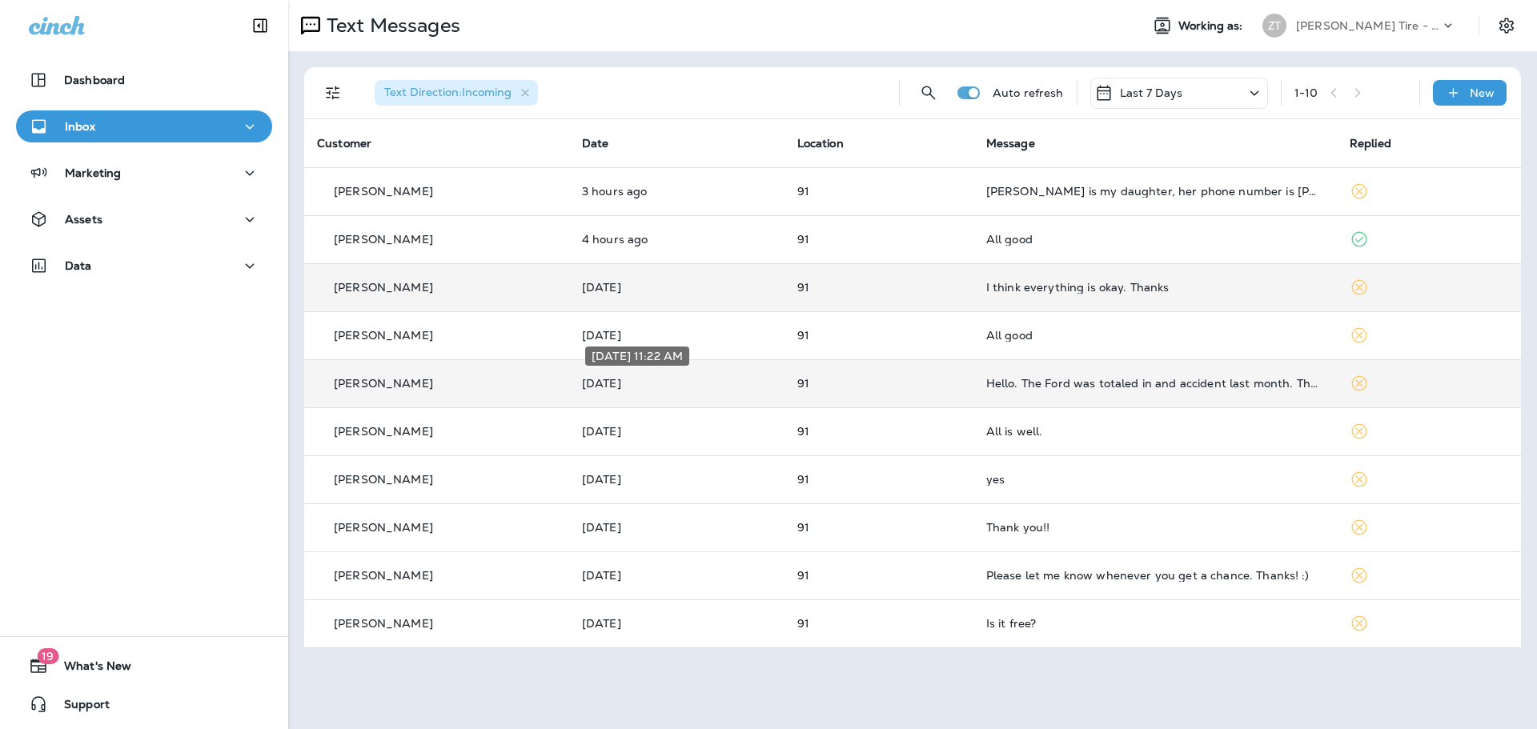
click at [706, 387] on p "Yesterday" at bounding box center [677, 383] width 190 height 13
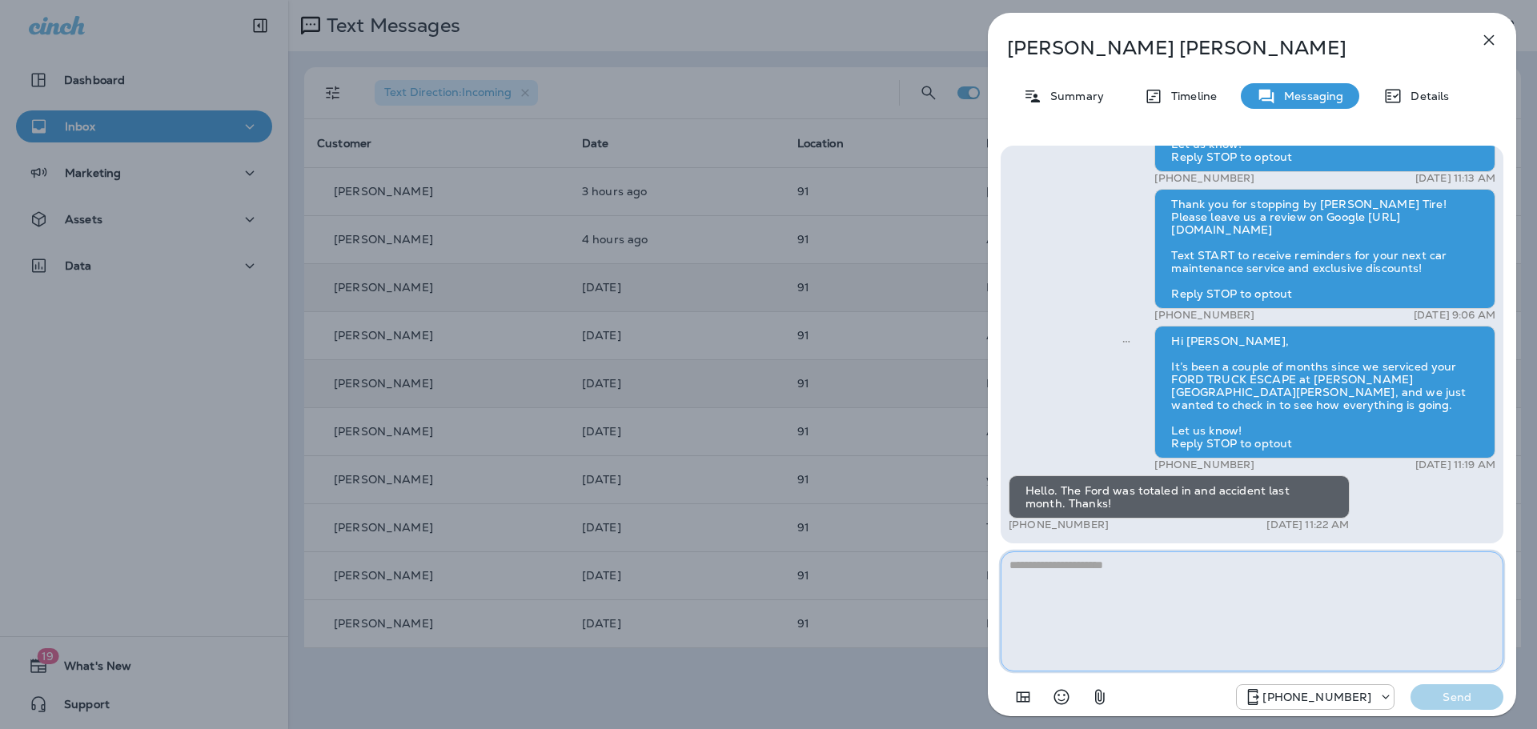
click at [1089, 576] on textarea at bounding box center [1252, 612] width 503 height 120
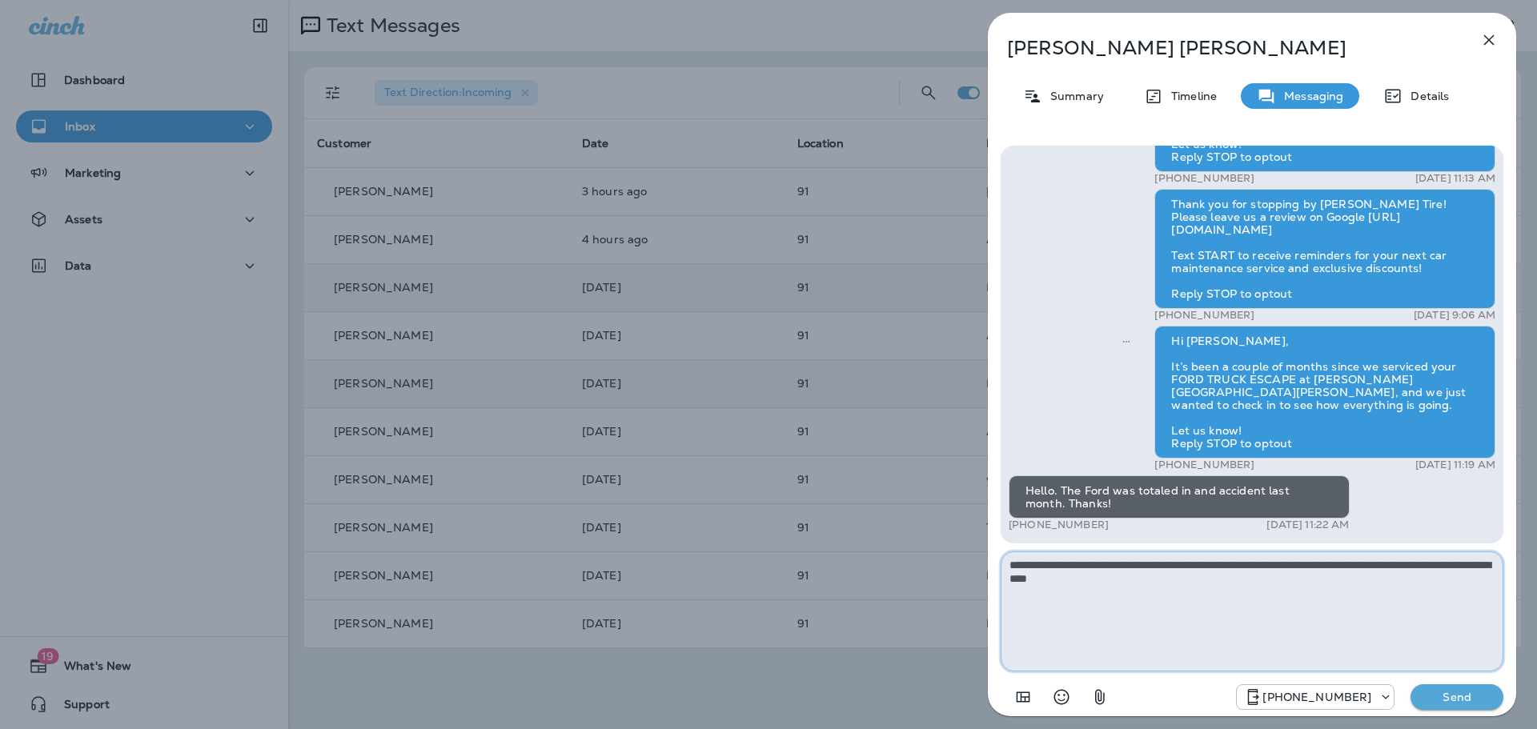
type textarea "**********"
click at [1428, 699] on p "Send" at bounding box center [1457, 697] width 67 height 14
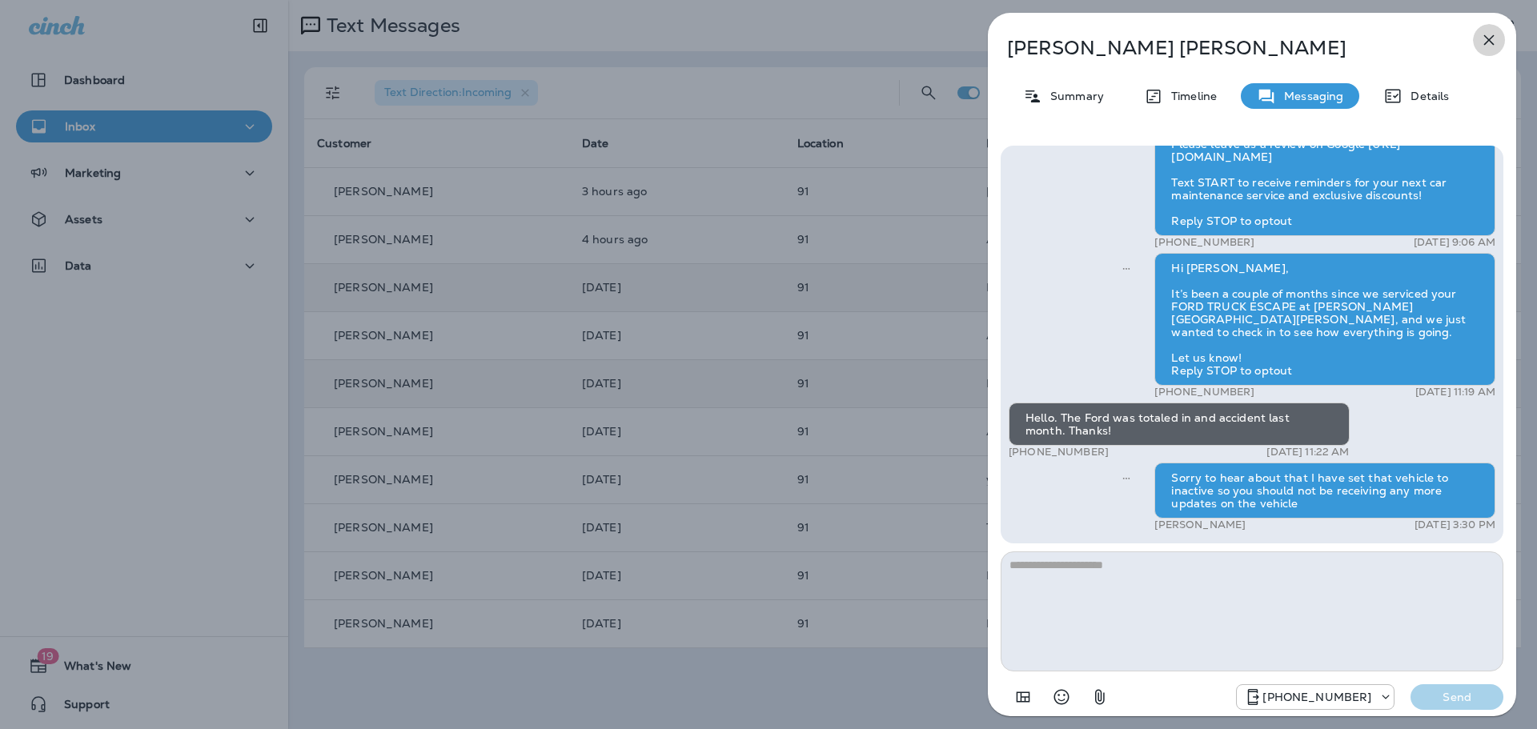
click at [1483, 34] on icon "button" at bounding box center [1489, 39] width 19 height 19
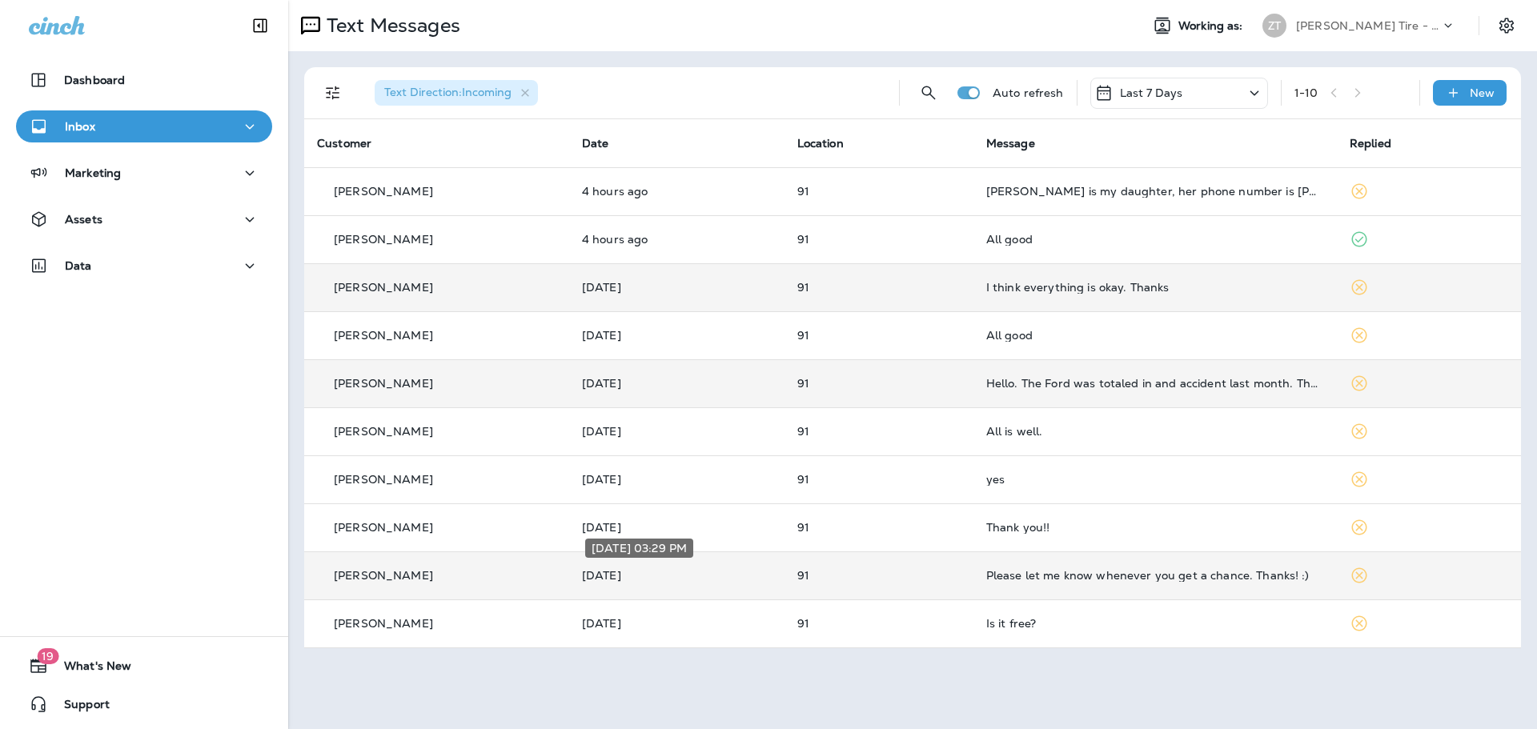
click at [649, 571] on p "[DATE]" at bounding box center [677, 575] width 190 height 13
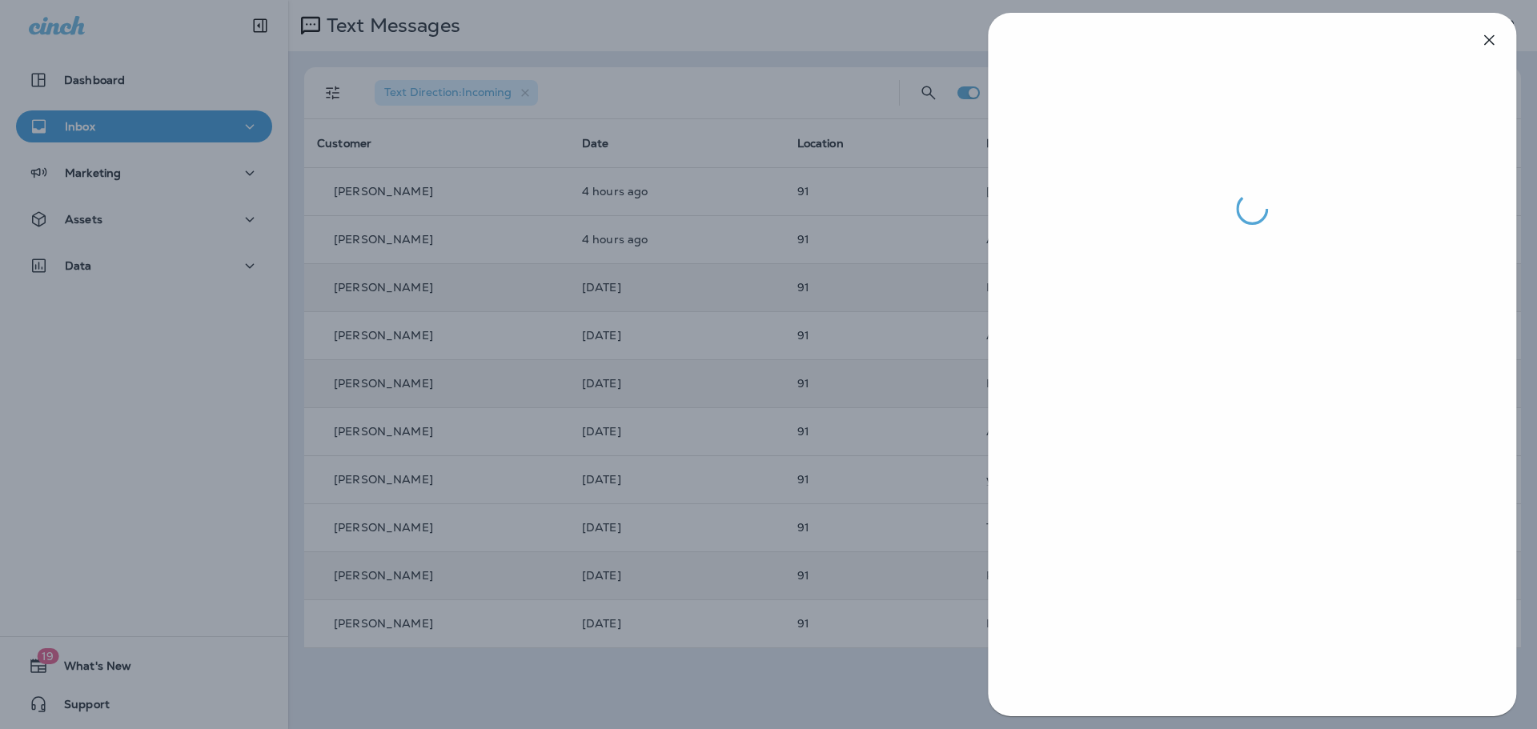
click at [885, 424] on div at bounding box center [768, 364] width 1537 height 729
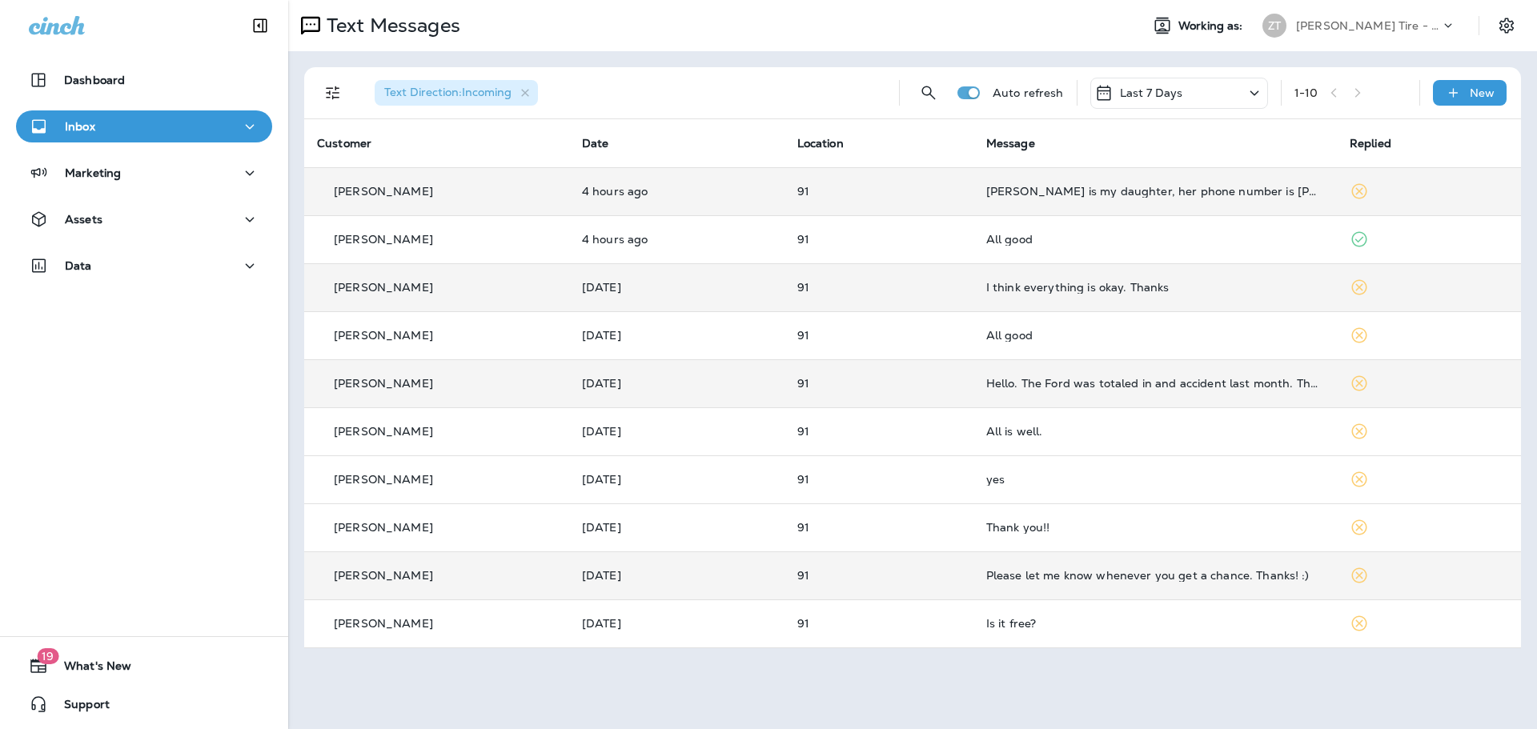
click at [703, 203] on td "4 hours ago" at bounding box center [676, 191] width 215 height 48
click at [706, 197] on p "4 hours ago" at bounding box center [677, 191] width 190 height 13
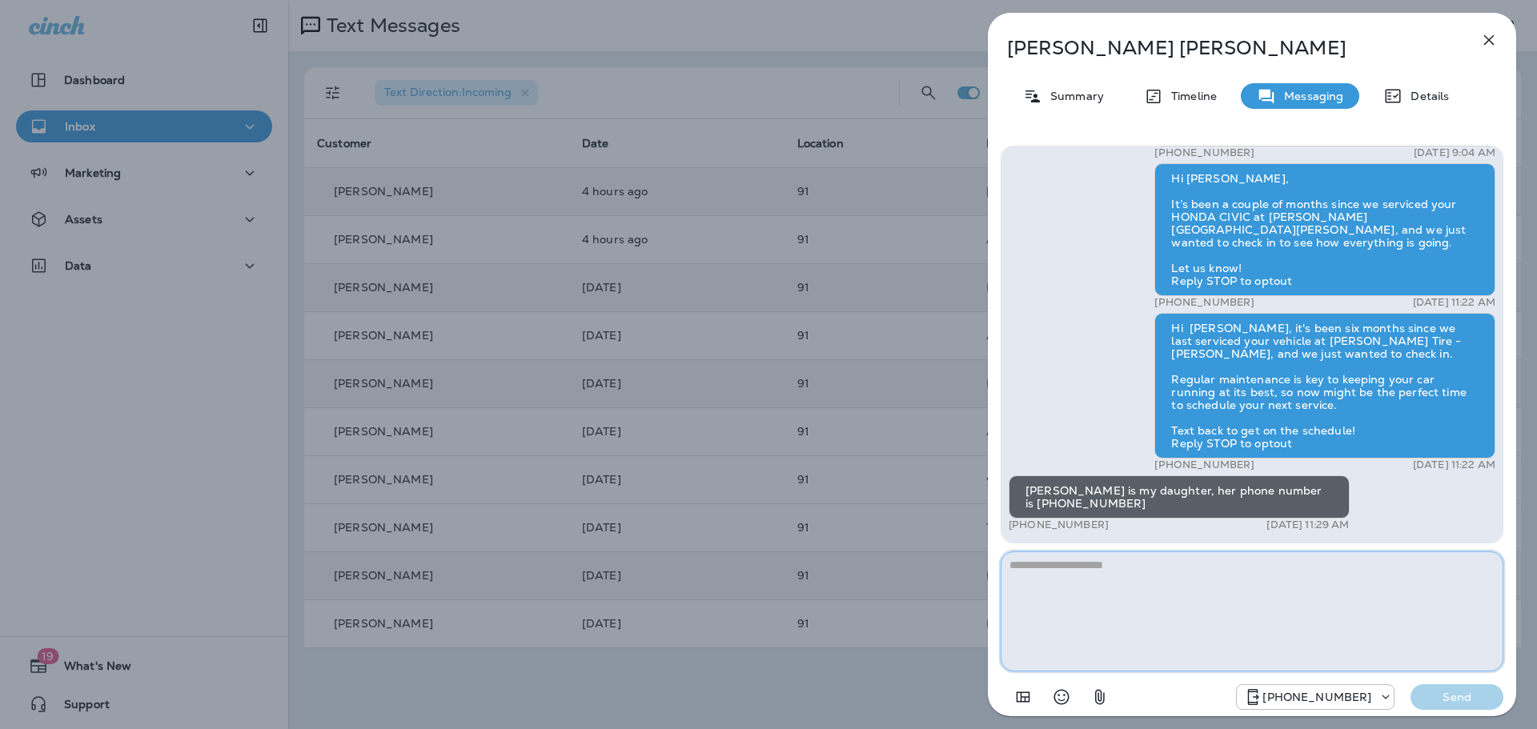
click at [1044, 594] on textarea at bounding box center [1252, 612] width 503 height 120
type textarea "**********"
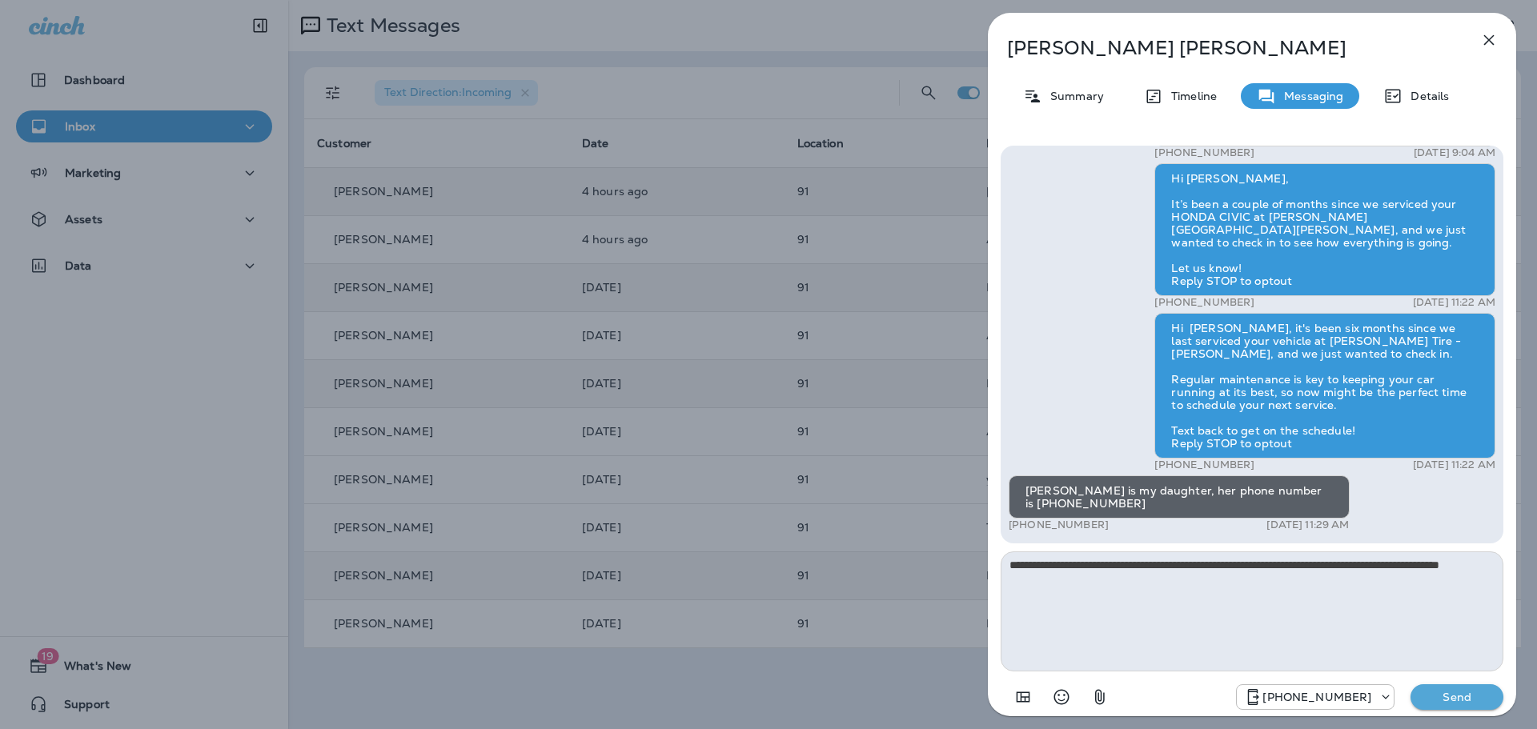
click at [1438, 703] on p "Send" at bounding box center [1457, 697] width 67 height 14
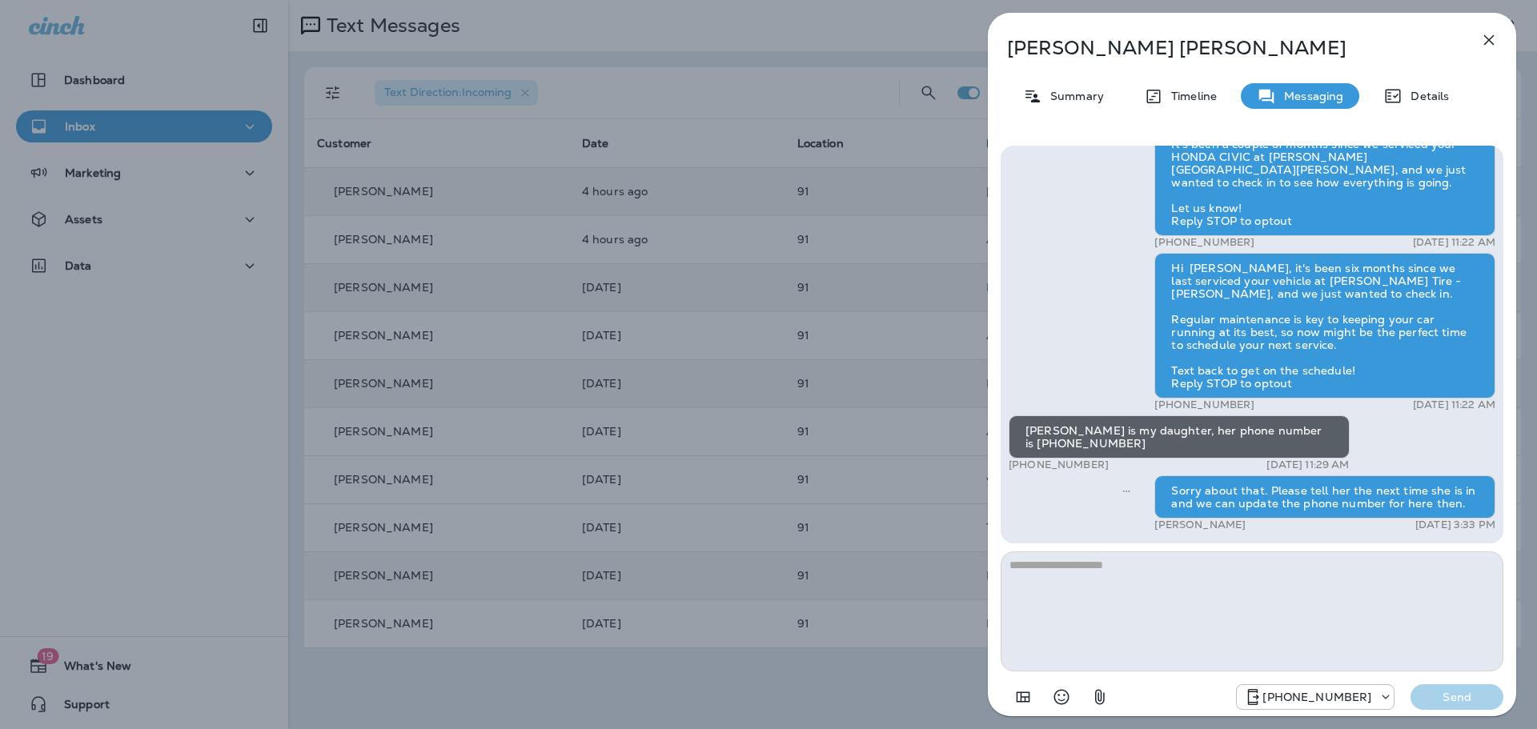
click at [948, 574] on div "Megan Roden Summary Timeline Messaging Details Hi Dennis, this is Ziegler Tire.…" at bounding box center [768, 364] width 1537 height 729
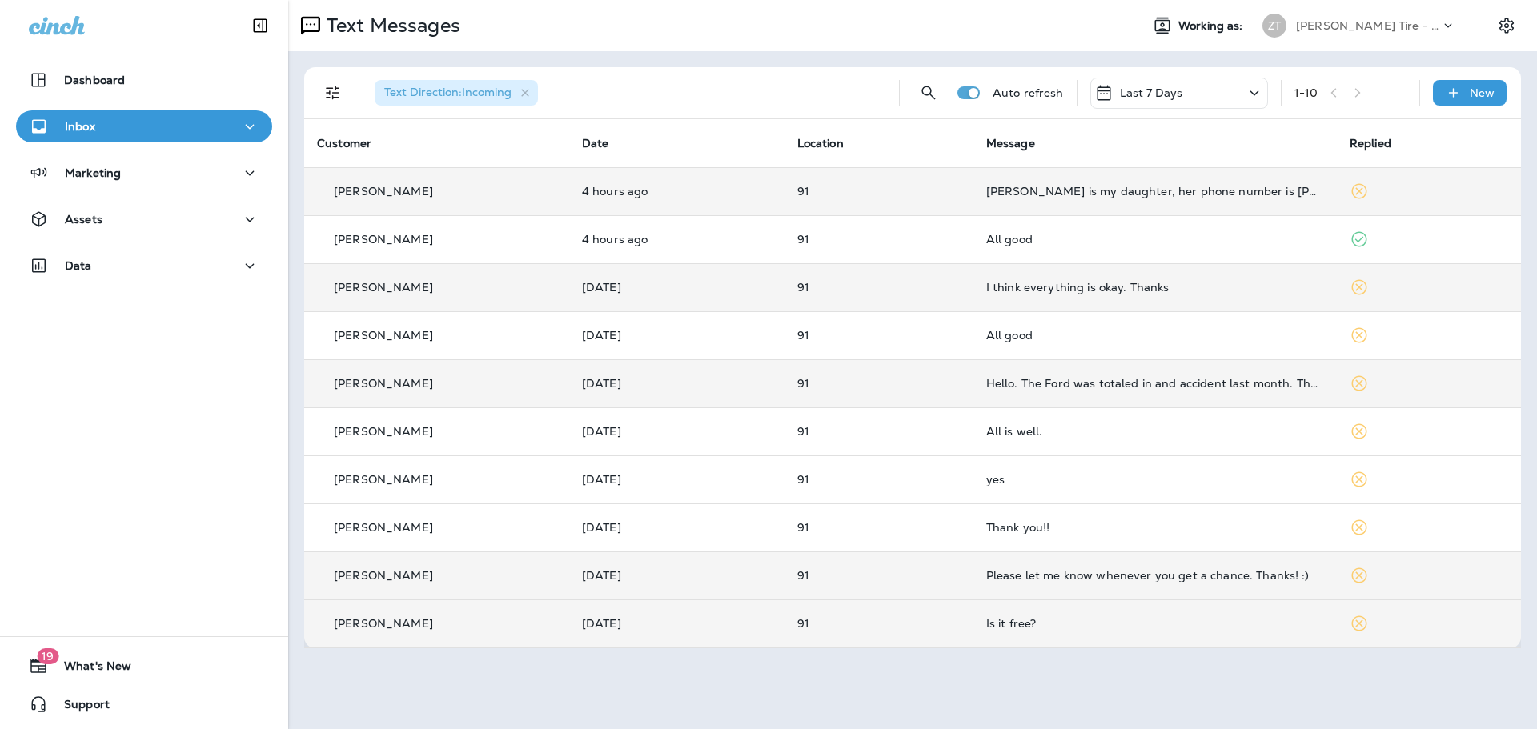
click at [549, 640] on td "Cameron Campian" at bounding box center [436, 624] width 265 height 48
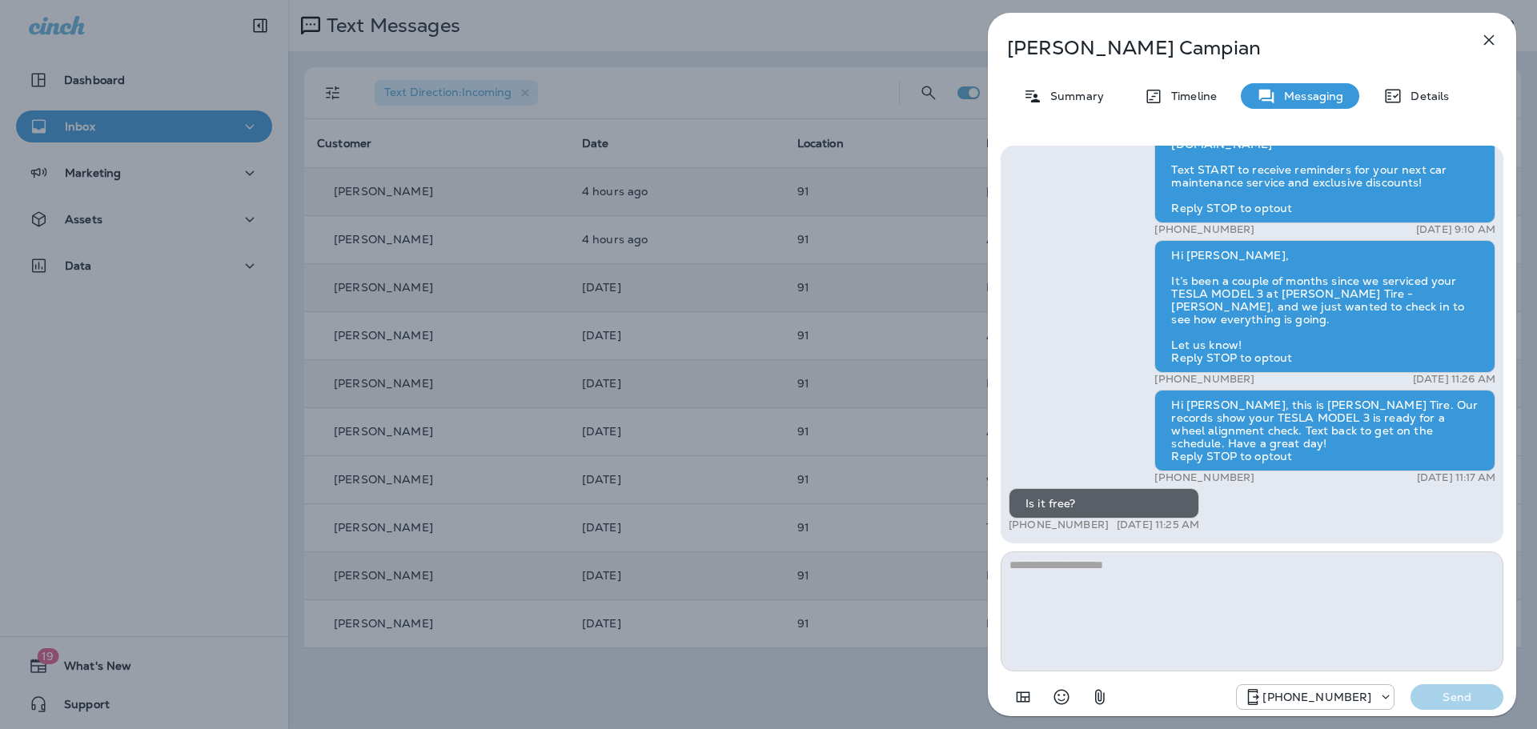
click at [680, 591] on div "Cameron Campian Summary Timeline Messaging Details Thank you for stopping by Zi…" at bounding box center [768, 364] width 1537 height 729
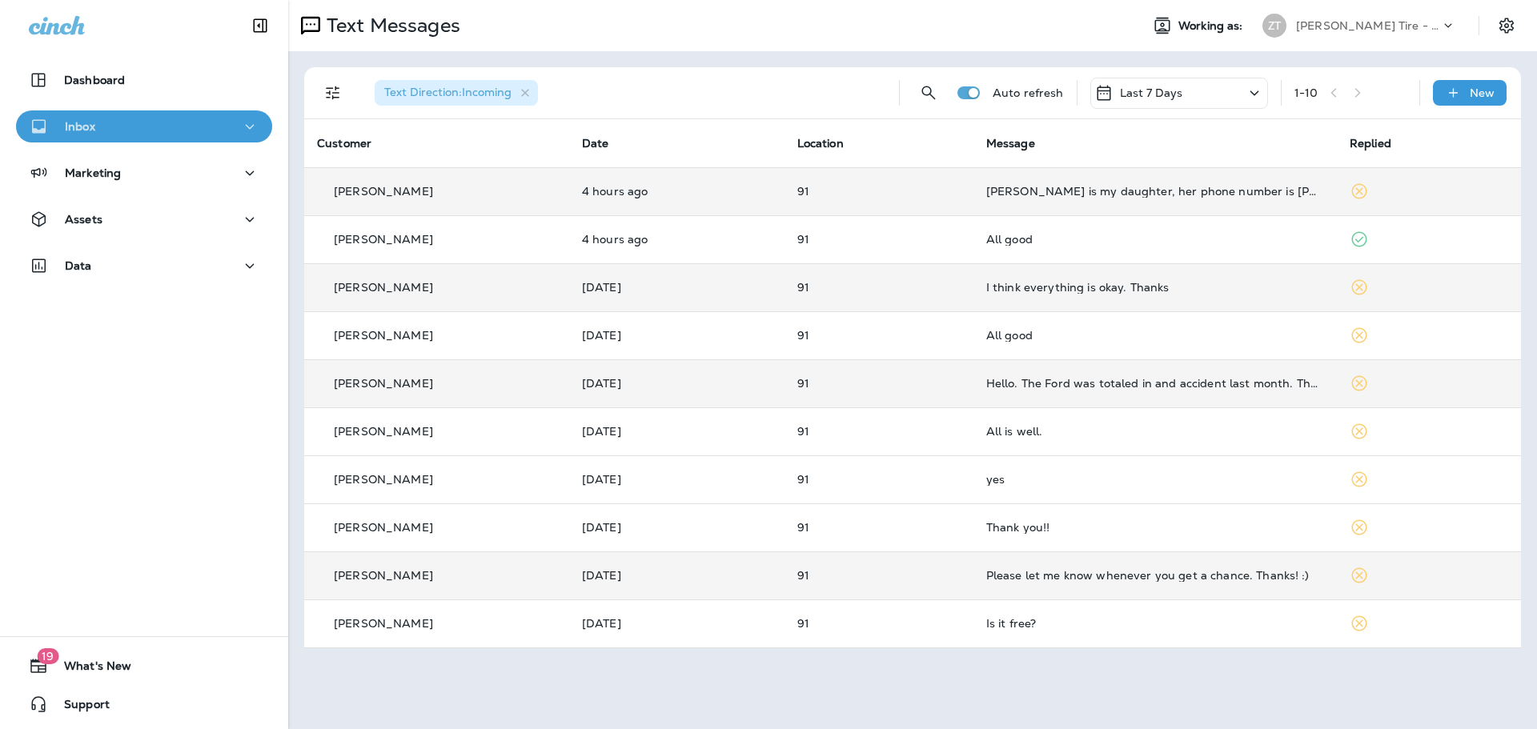
click at [167, 133] on div "Inbox" at bounding box center [144, 127] width 231 height 20
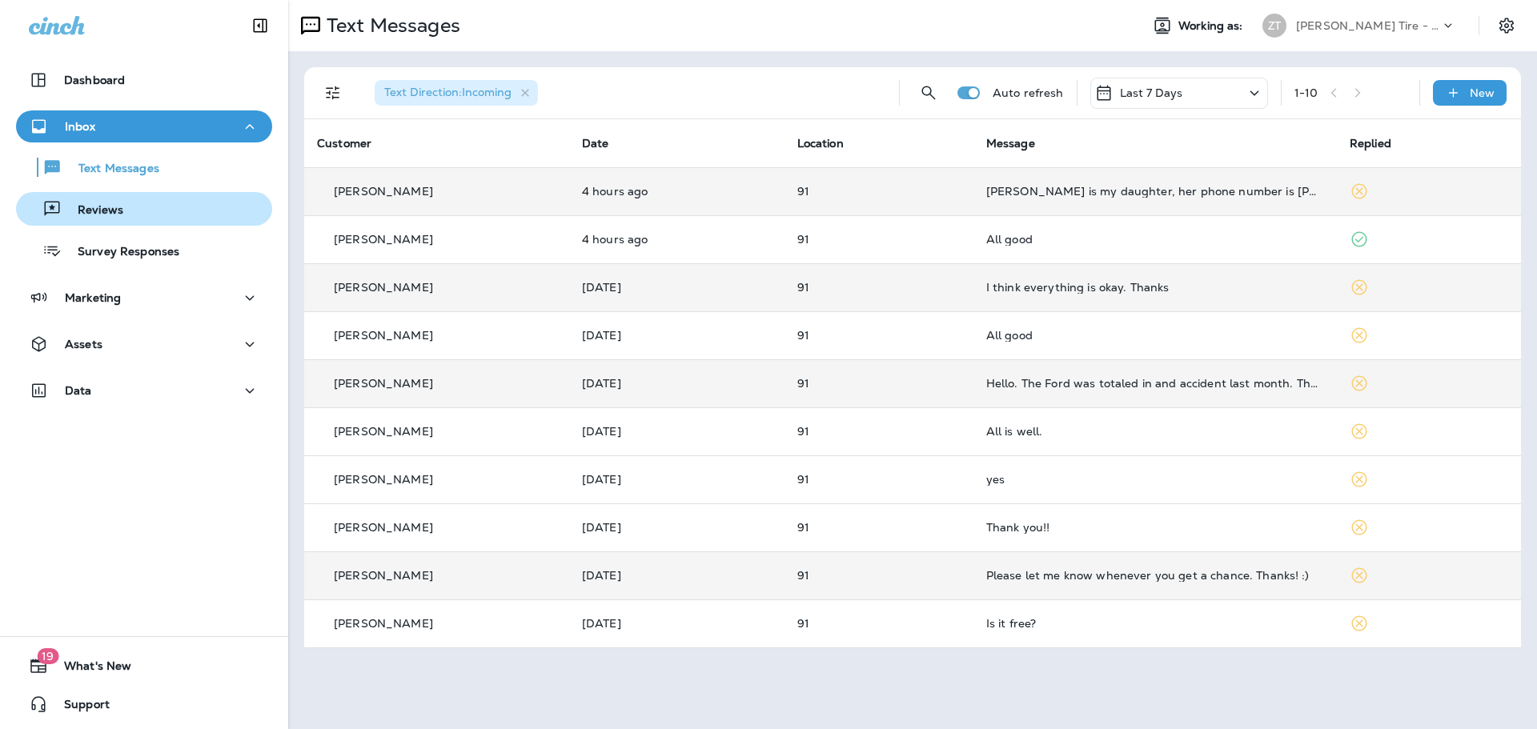
click at [118, 210] on p "Reviews" at bounding box center [93, 210] width 62 height 15
